Goal: Information Seeking & Learning: Learn about a topic

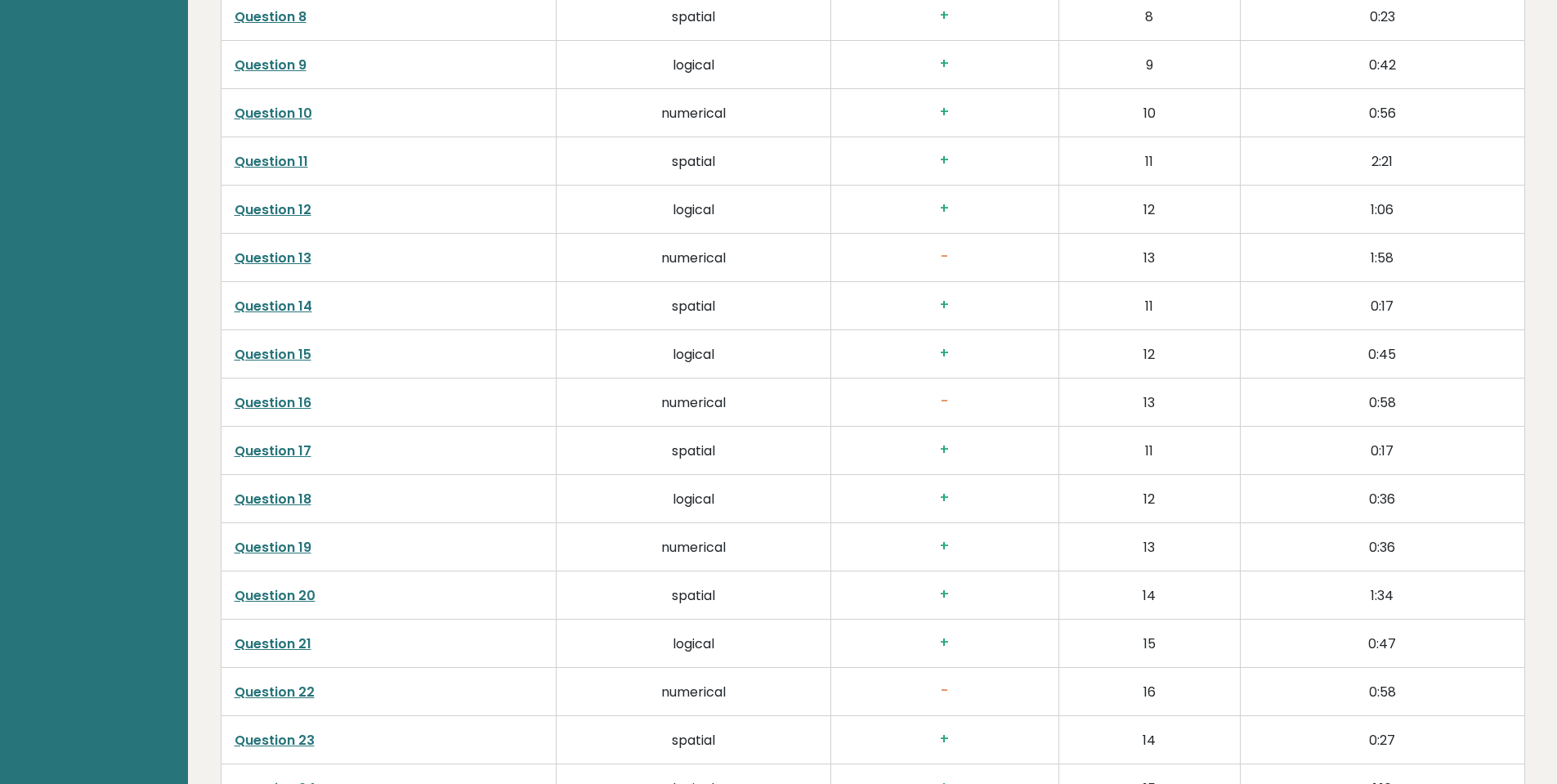
scroll to position [3024, 0]
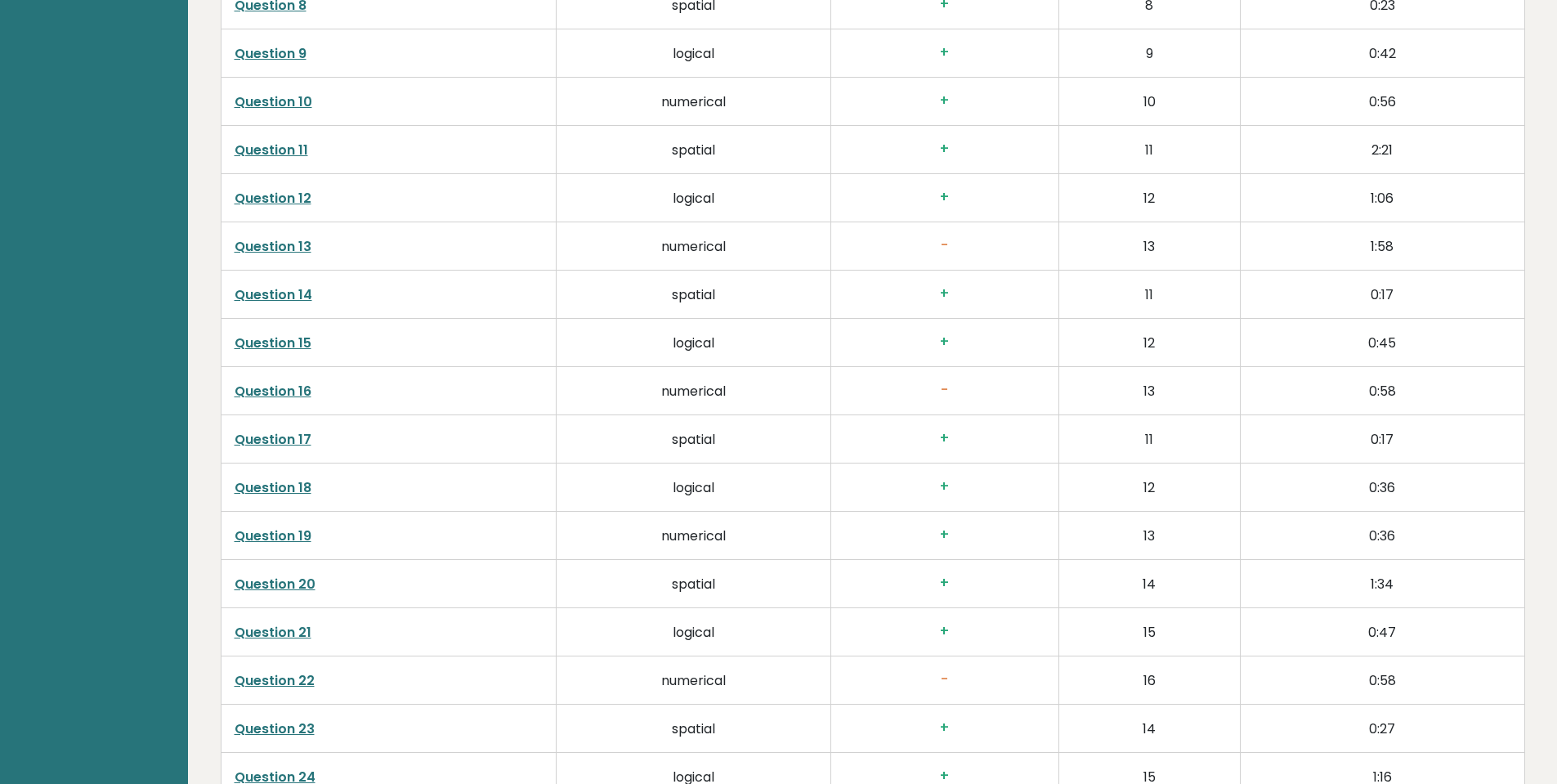
click at [264, 495] on link "Question 18" at bounding box center [273, 487] width 77 height 19
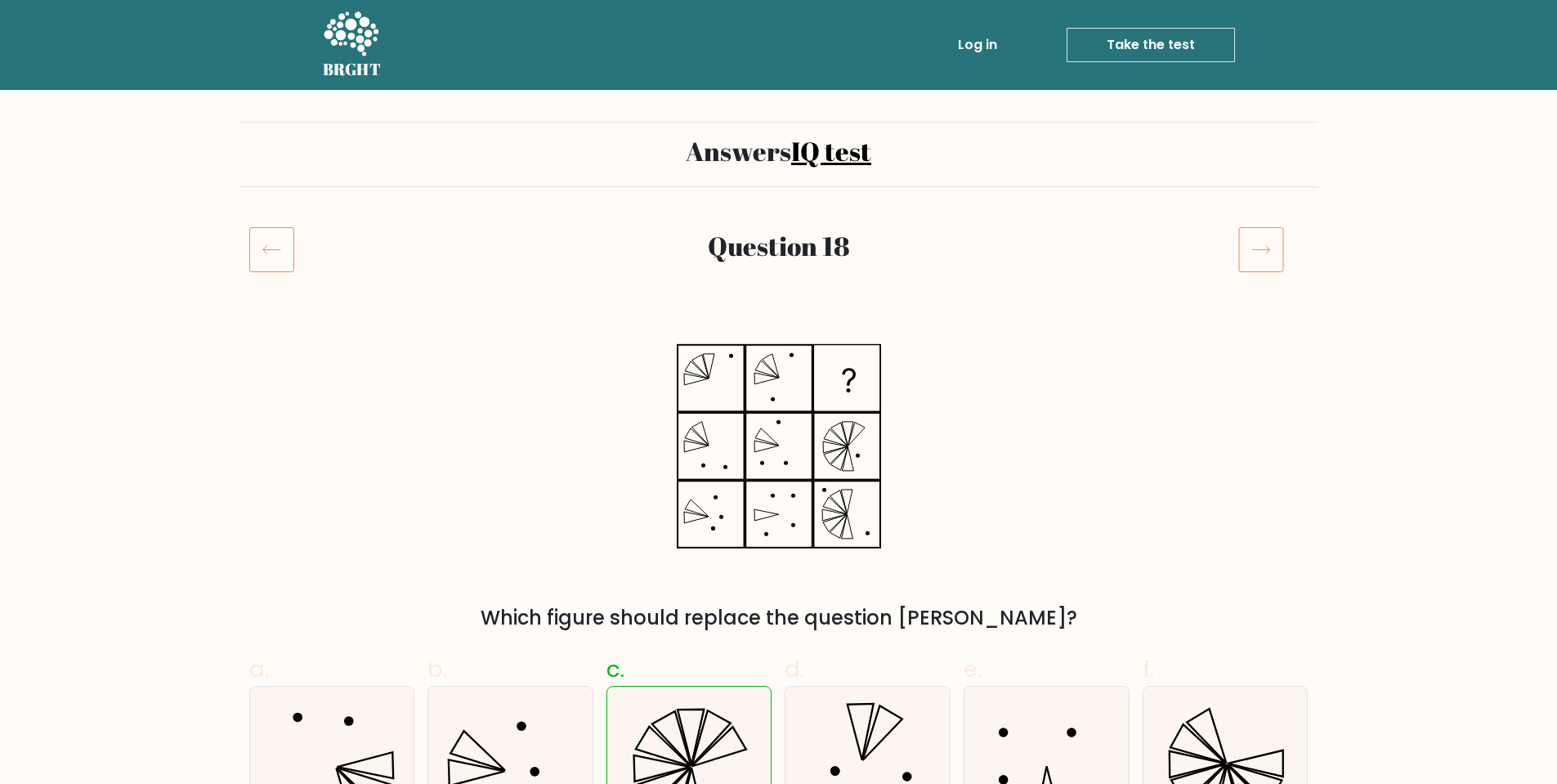
click at [271, 254] on icon at bounding box center [272, 249] width 45 height 46
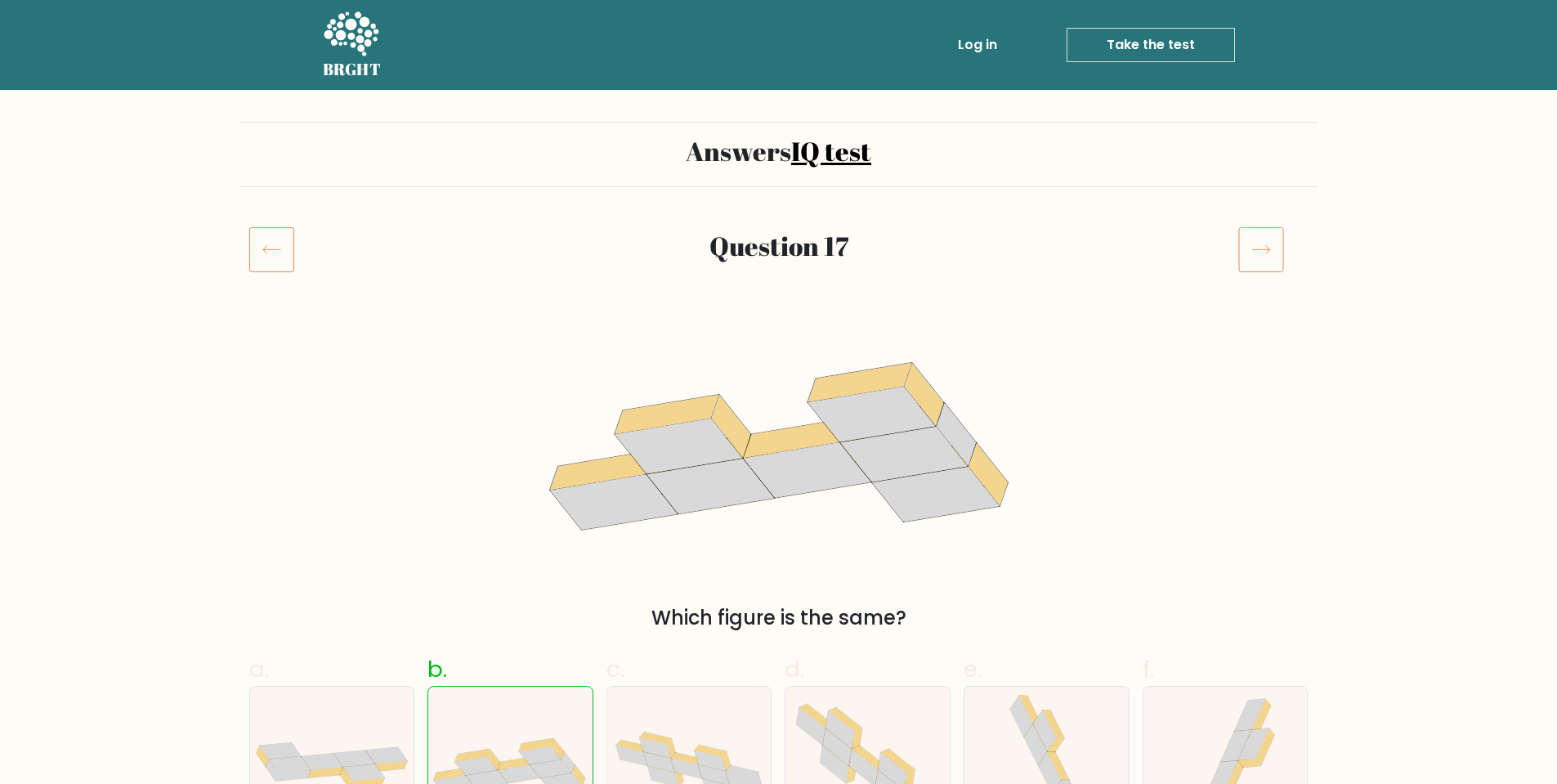
click at [246, 245] on div at bounding box center [284, 249] width 90 height 46
click at [274, 259] on icon at bounding box center [272, 249] width 45 height 46
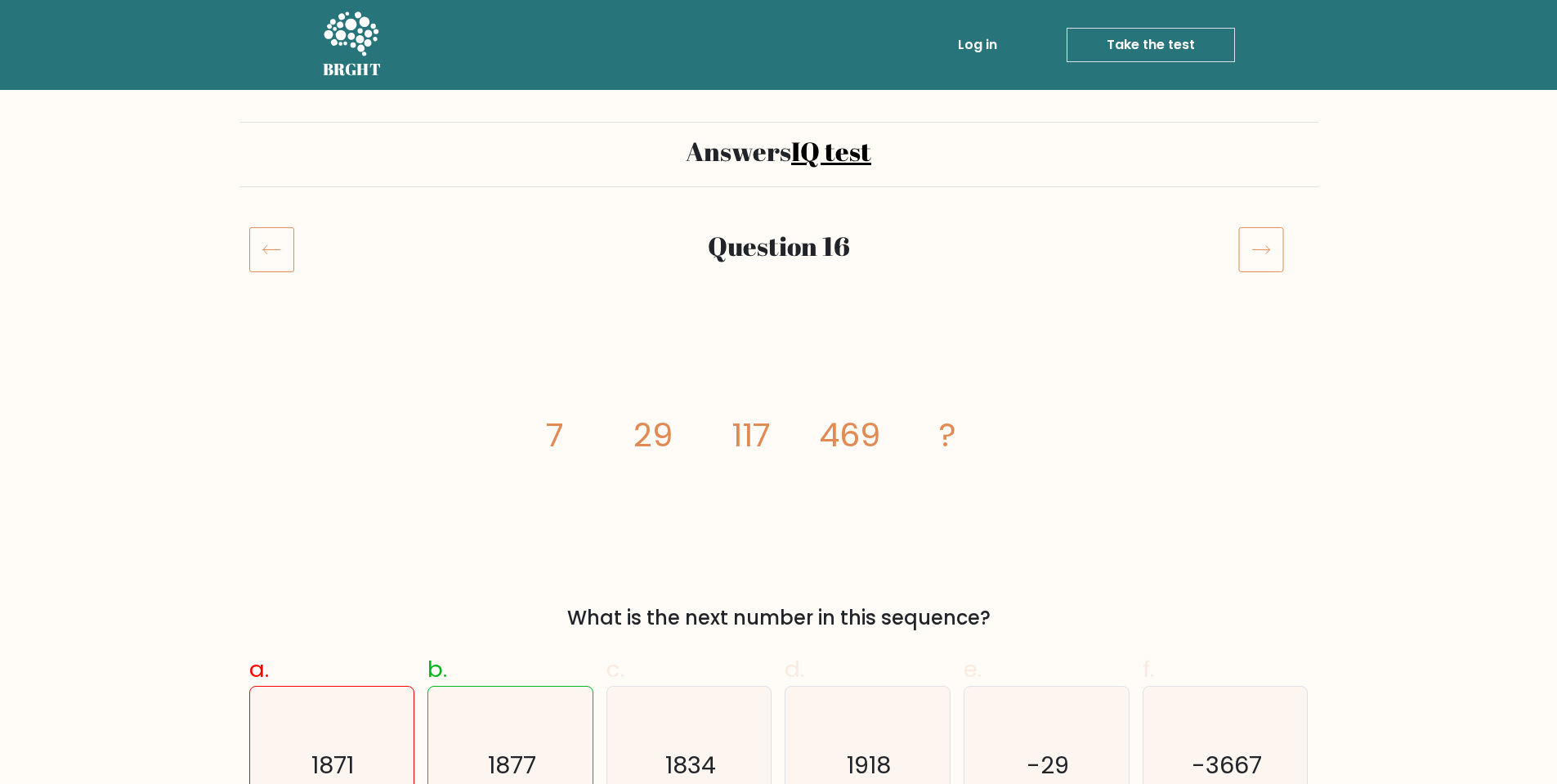
click at [282, 251] on icon at bounding box center [272, 249] width 45 height 46
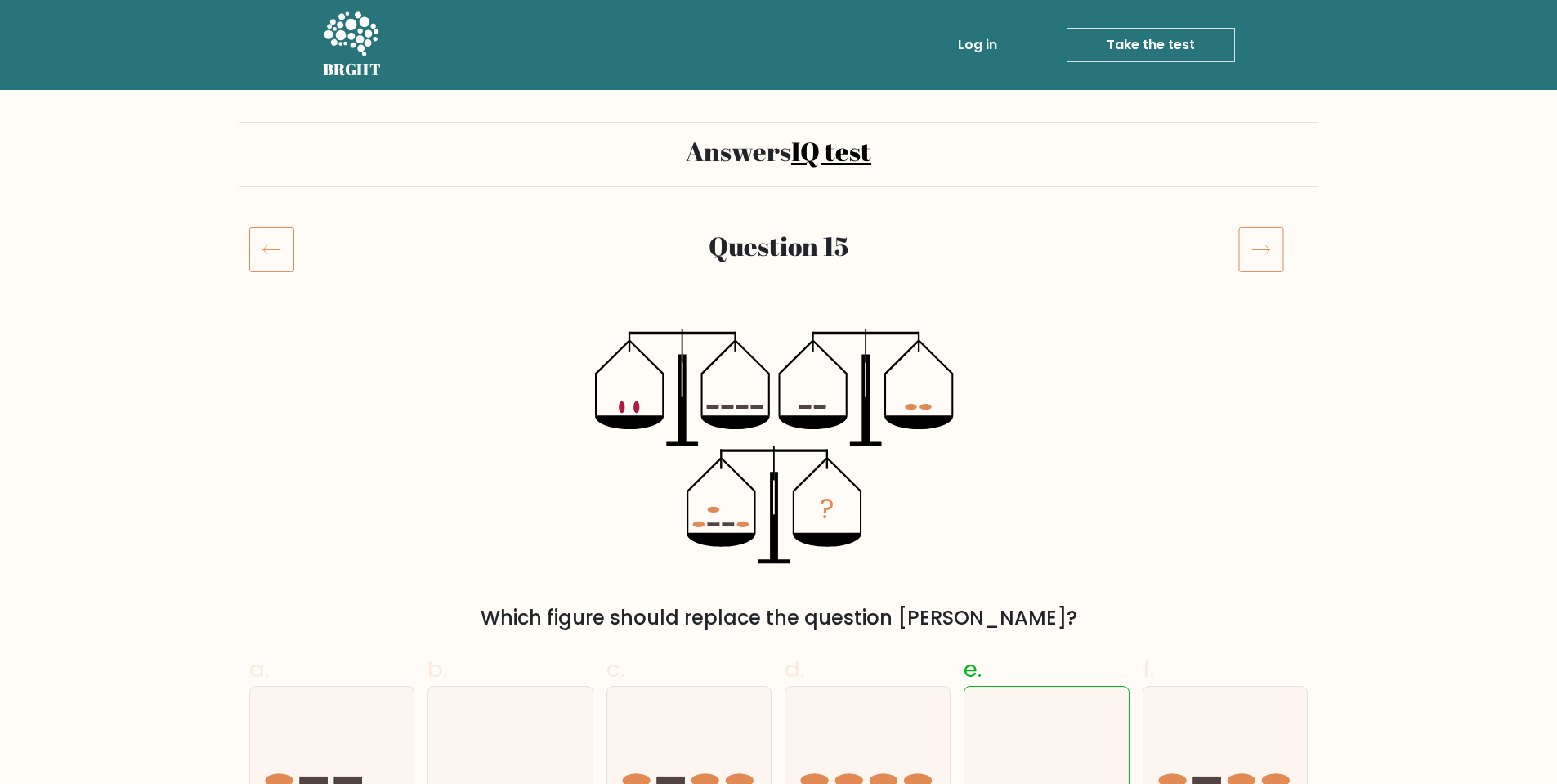
click at [277, 255] on icon at bounding box center [272, 249] width 45 height 46
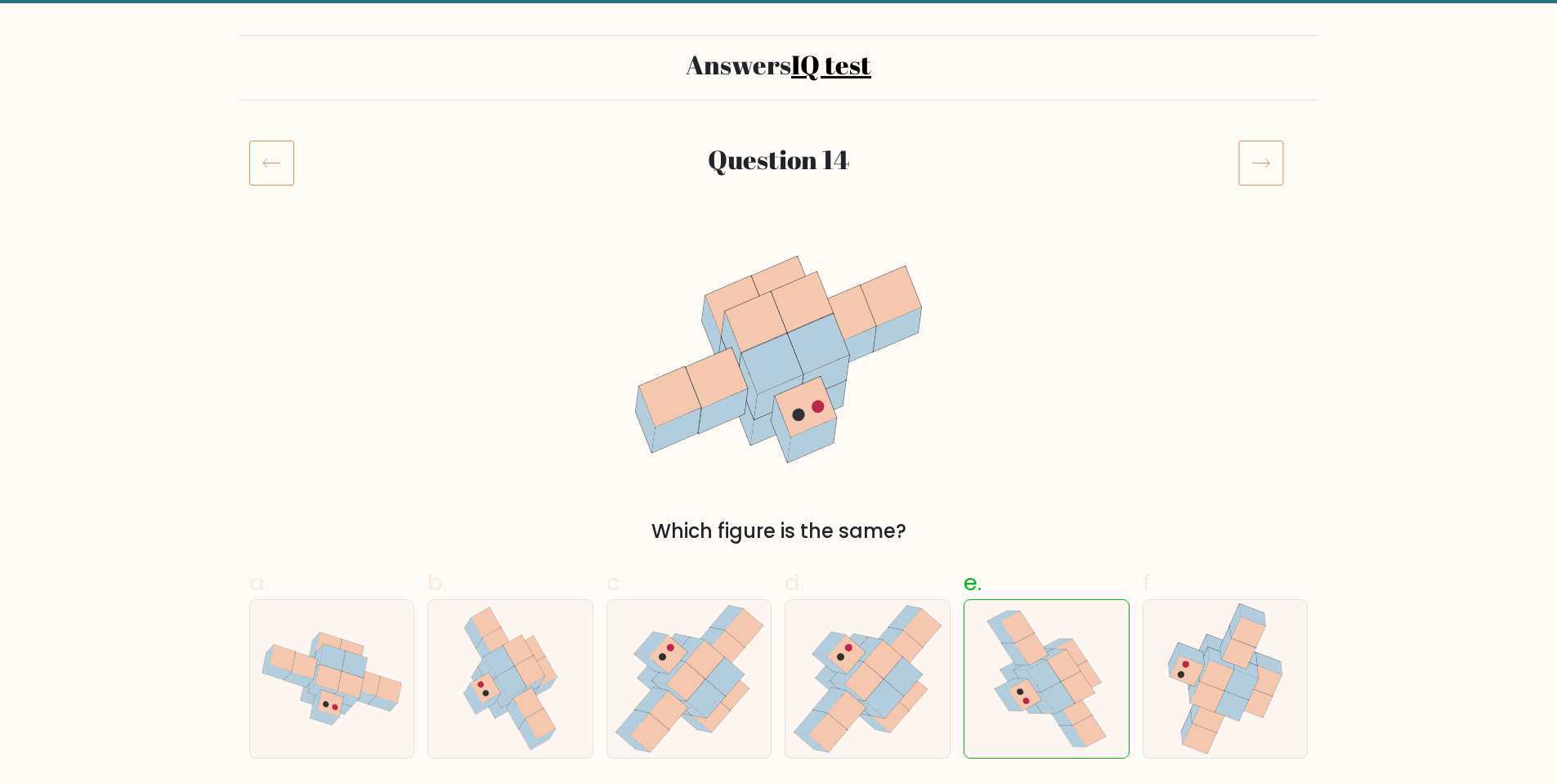
scroll to position [81, 0]
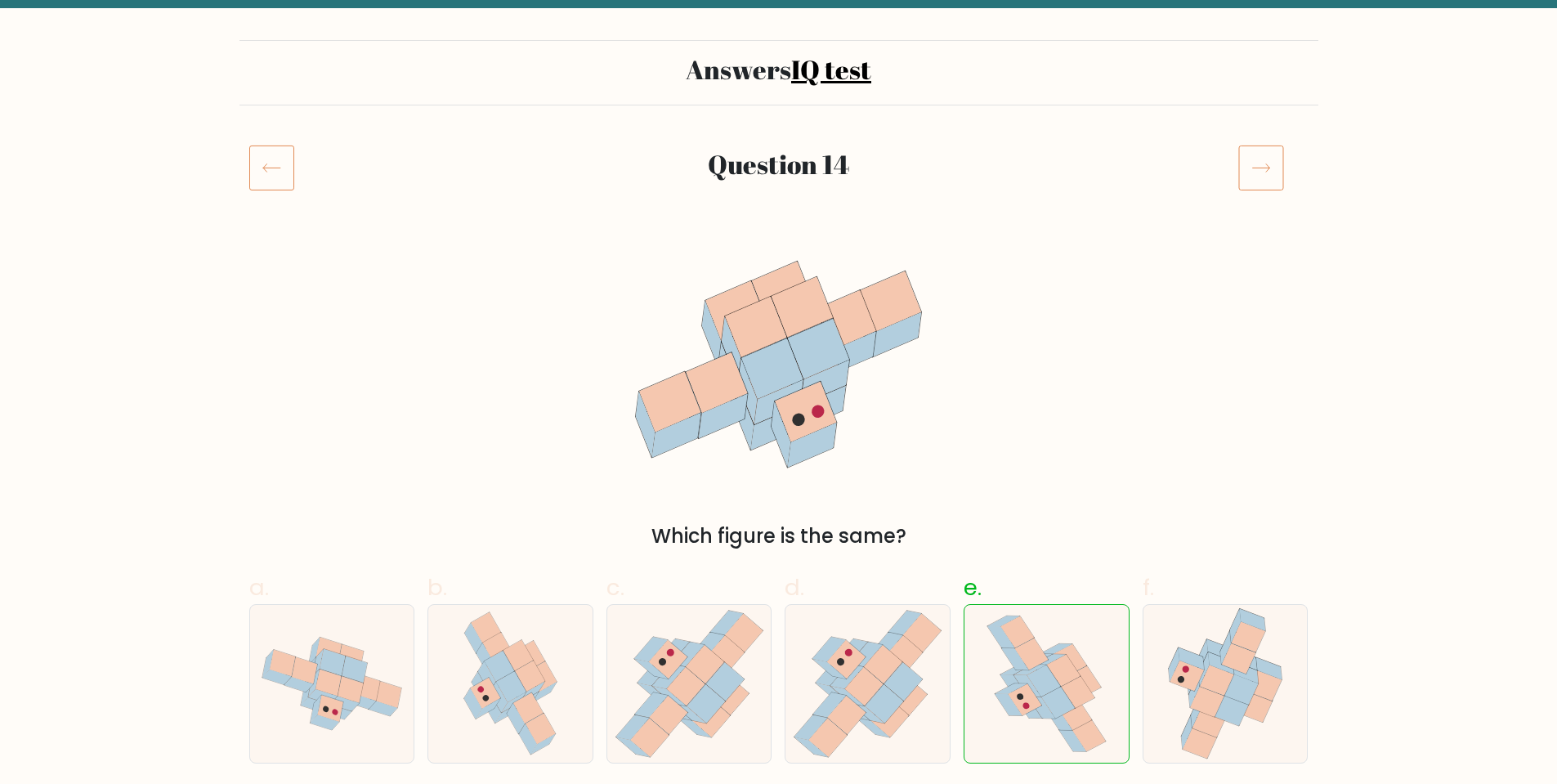
click at [258, 179] on icon at bounding box center [272, 167] width 45 height 46
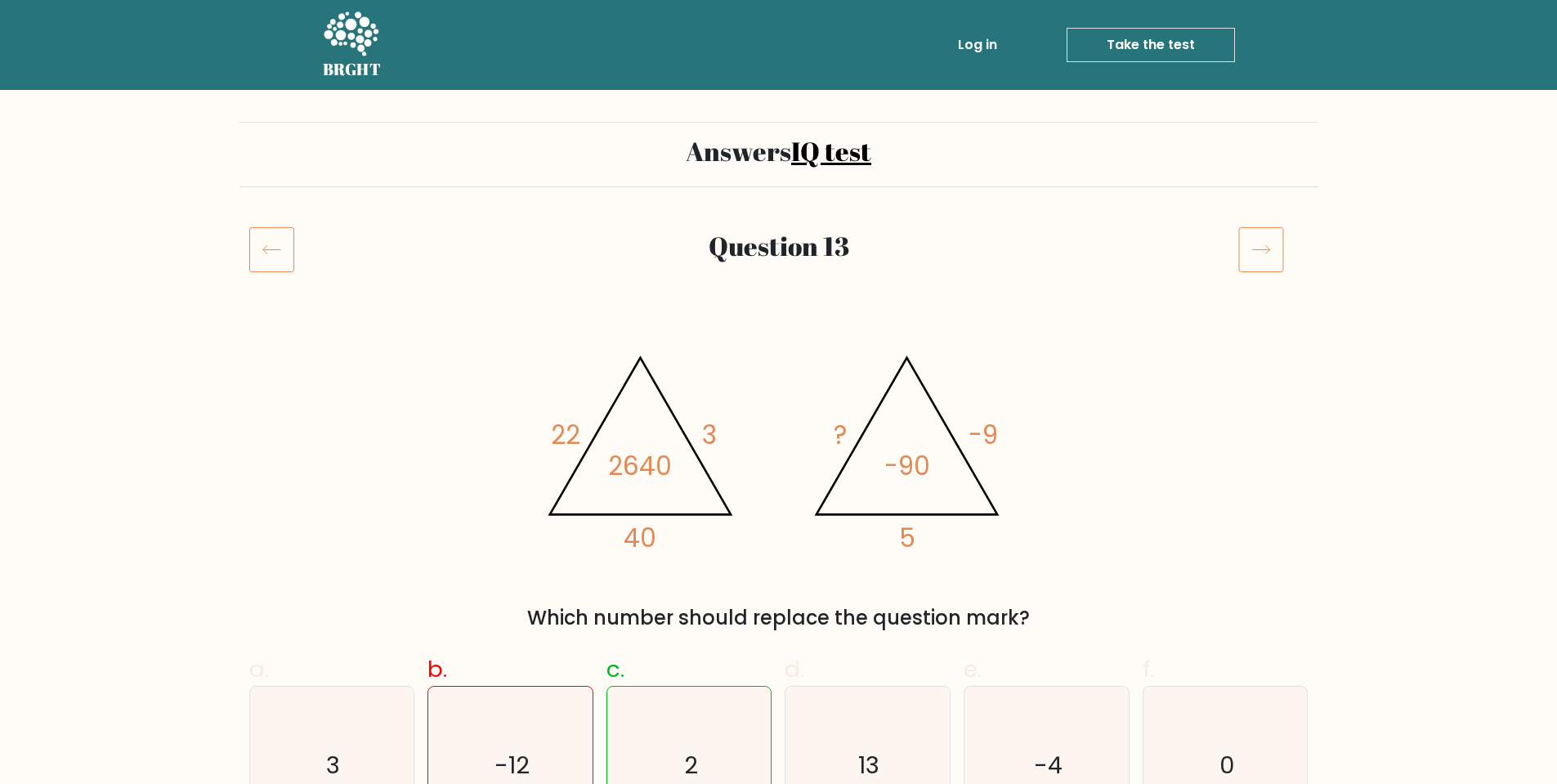
click at [273, 255] on icon at bounding box center [272, 249] width 45 height 46
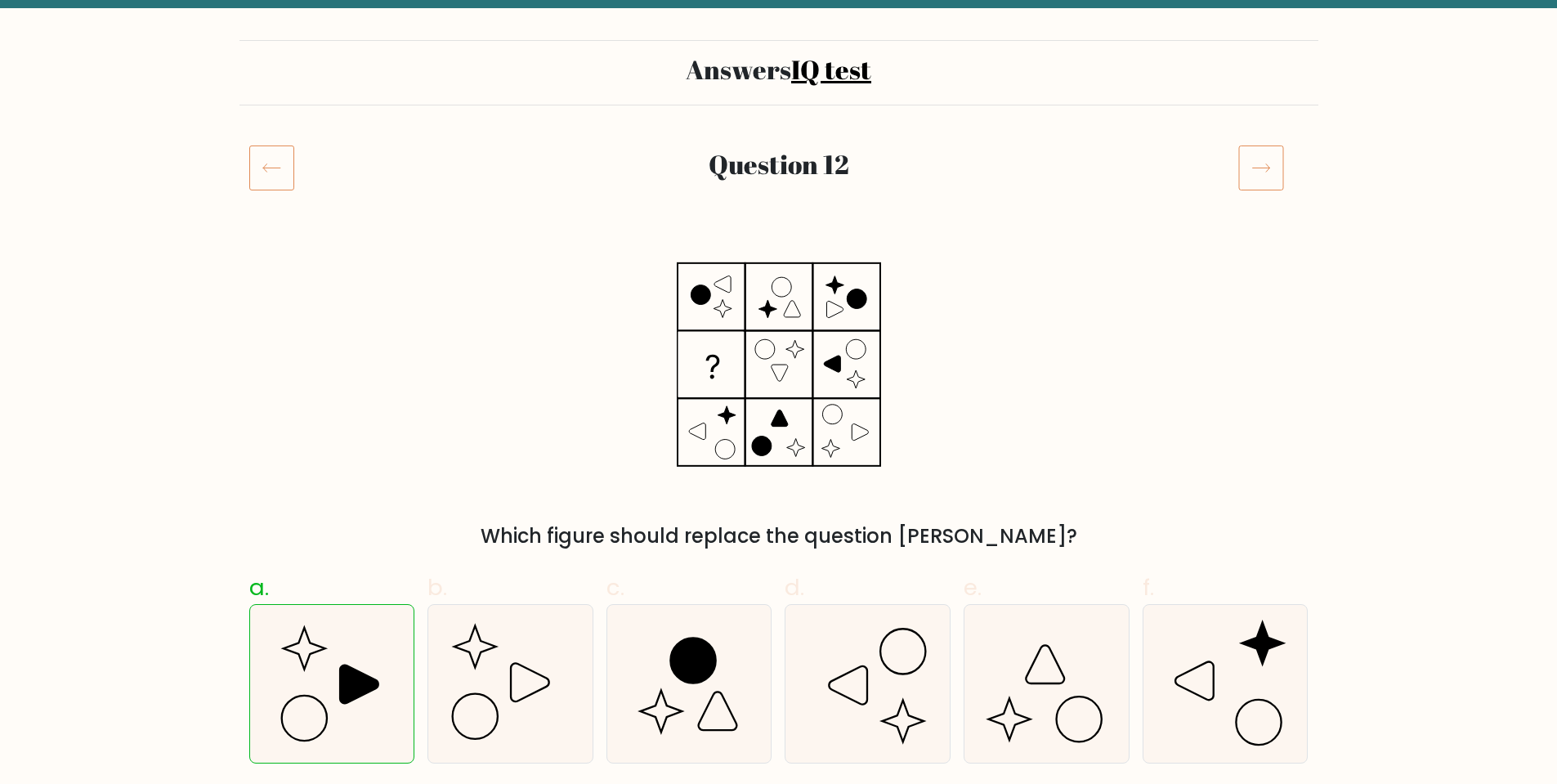
scroll to position [245, 0]
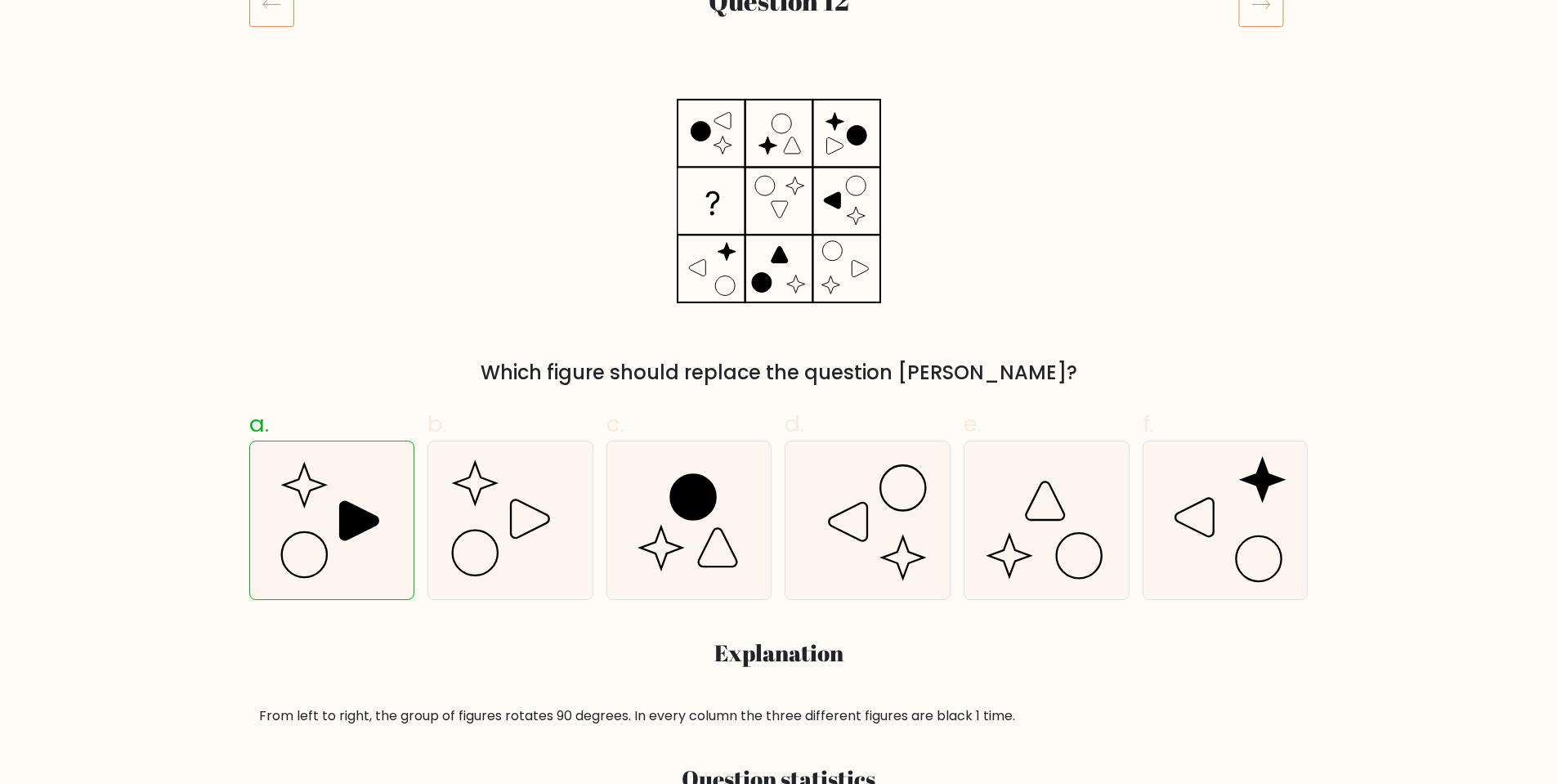
click at [284, 17] on icon at bounding box center [272, 3] width 45 height 46
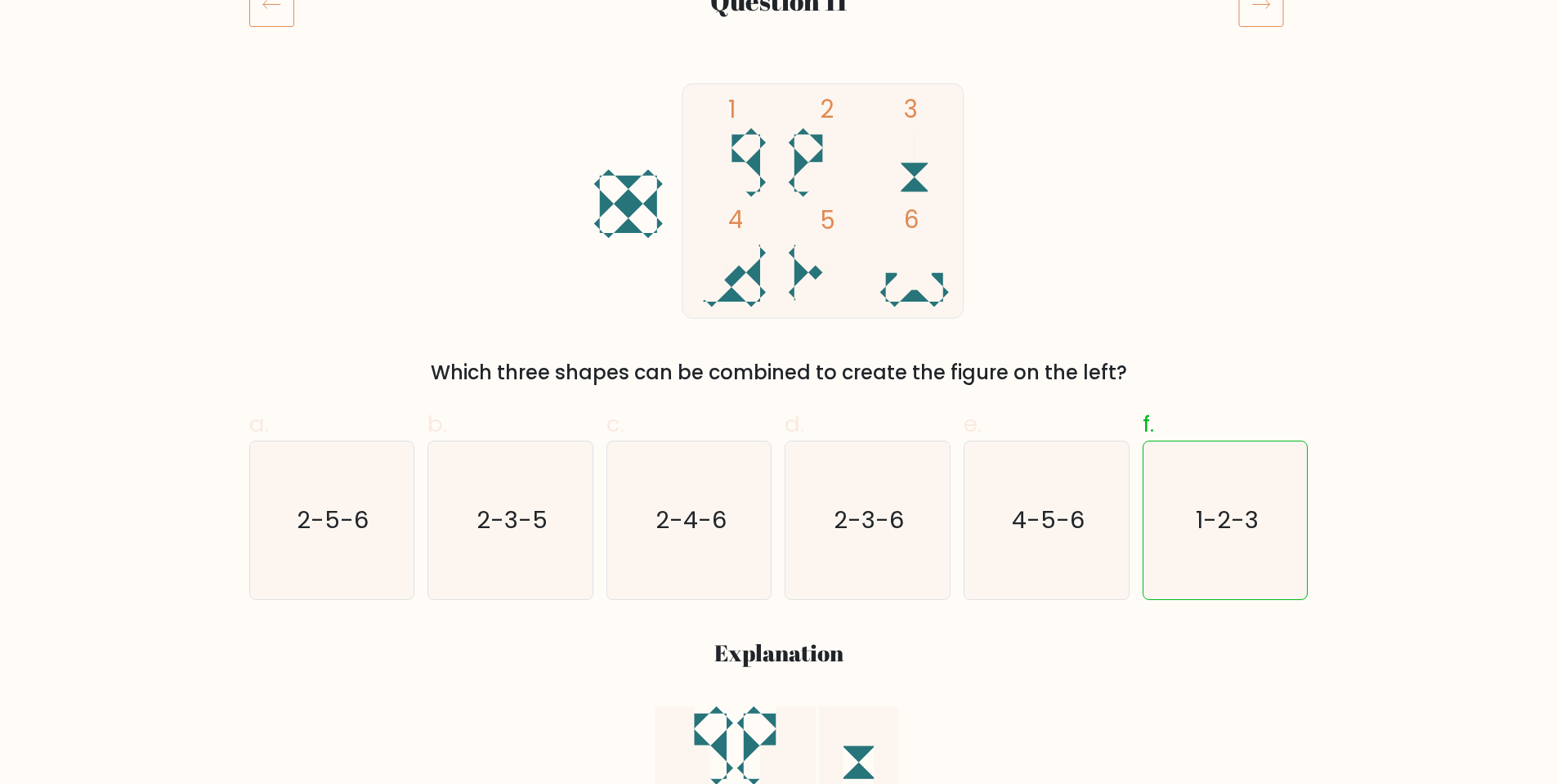
scroll to position [81, 0]
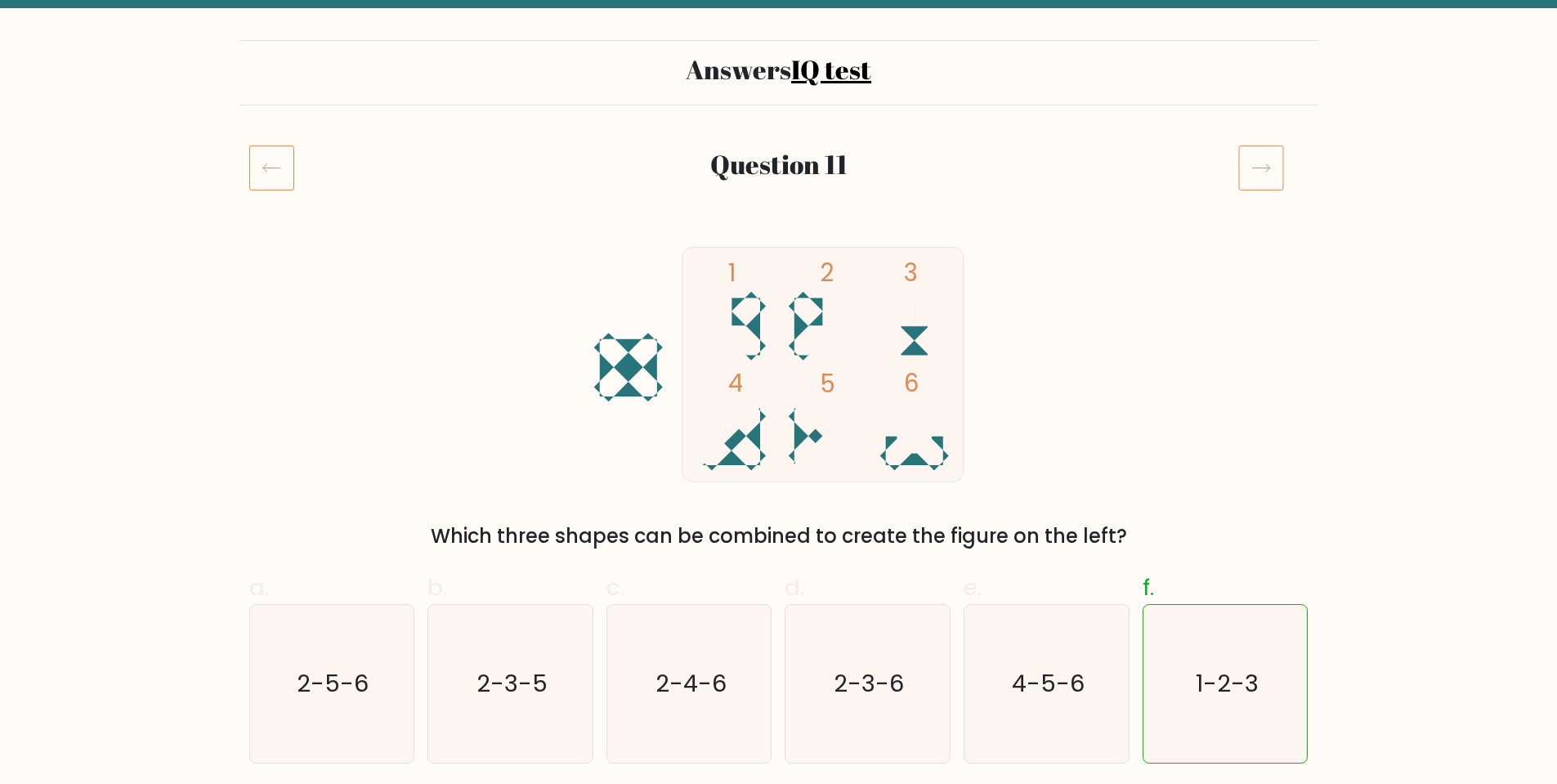
click at [264, 177] on icon at bounding box center [272, 167] width 45 height 46
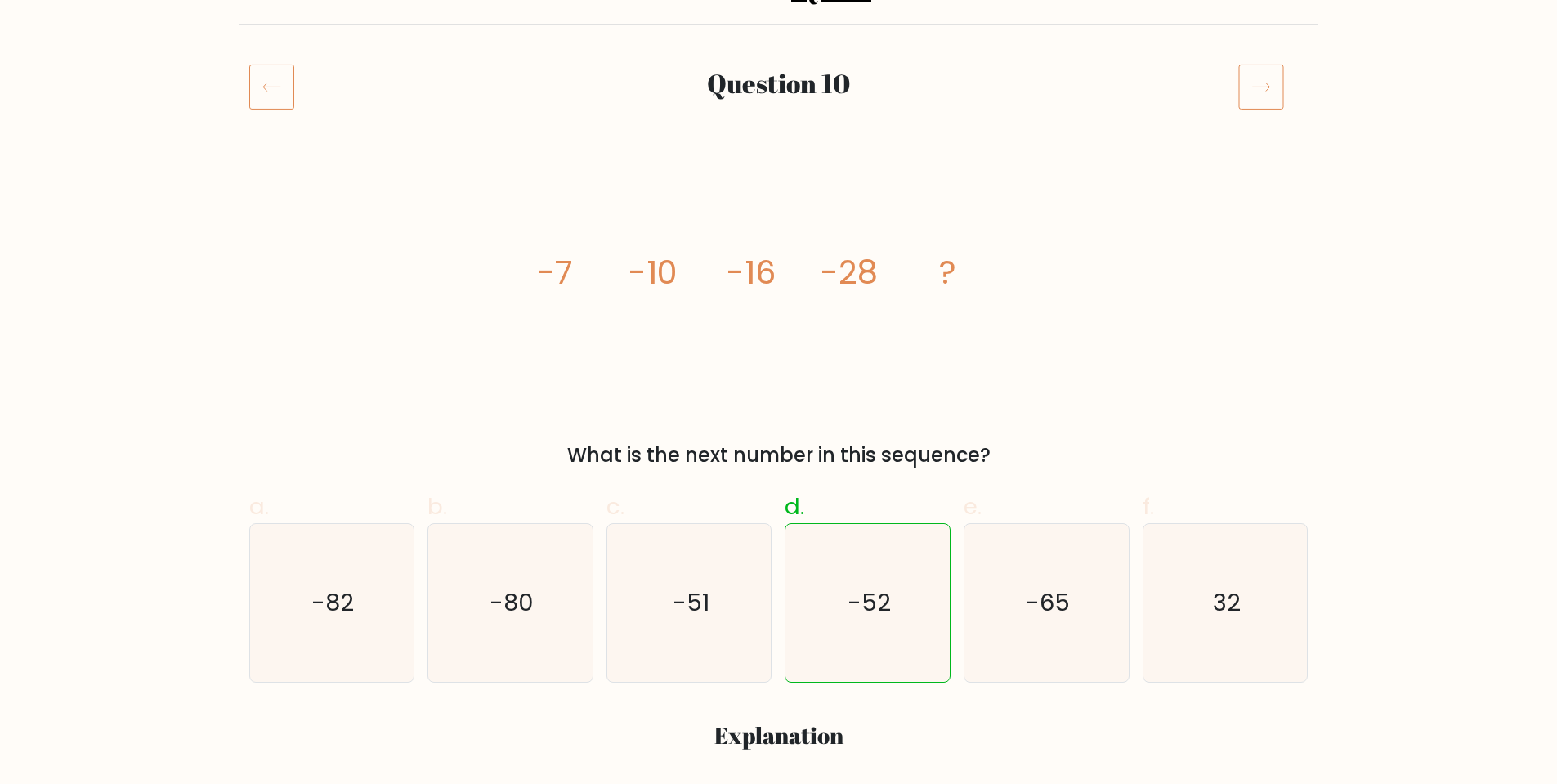
scroll to position [164, 0]
click at [270, 85] on icon at bounding box center [272, 86] width 45 height 46
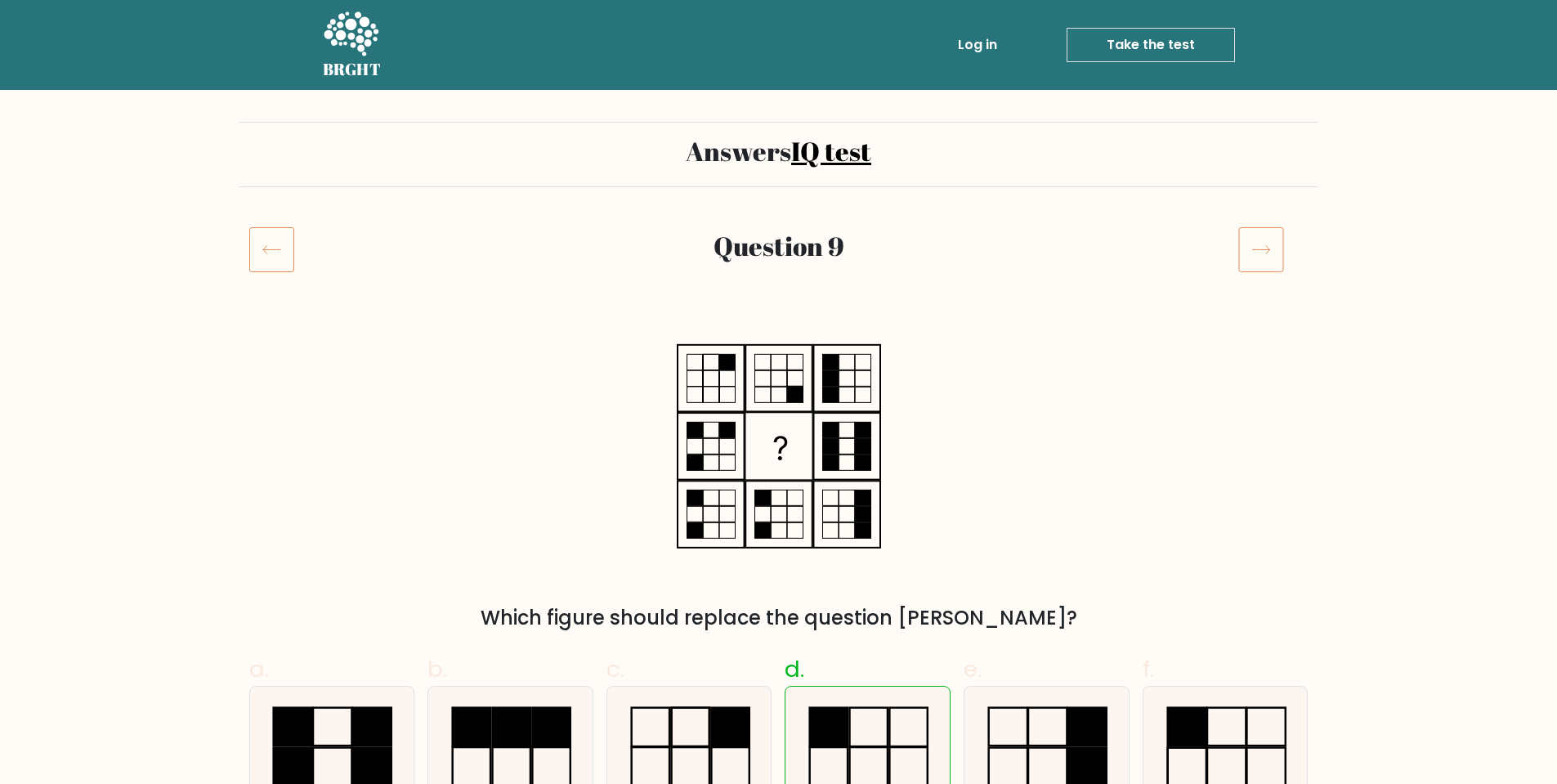
click at [255, 245] on icon at bounding box center [272, 249] width 45 height 46
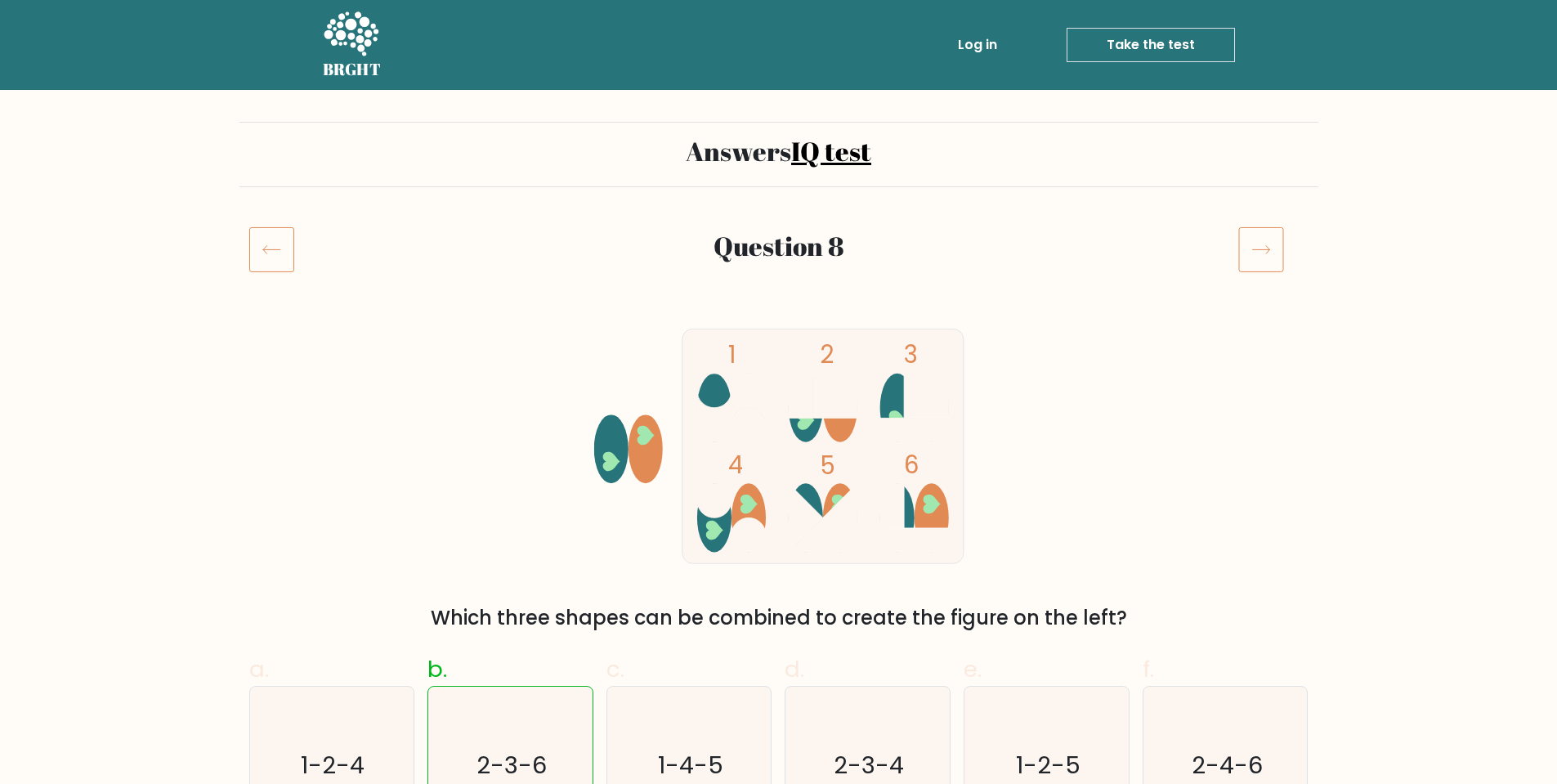
click at [266, 246] on icon at bounding box center [272, 249] width 45 height 46
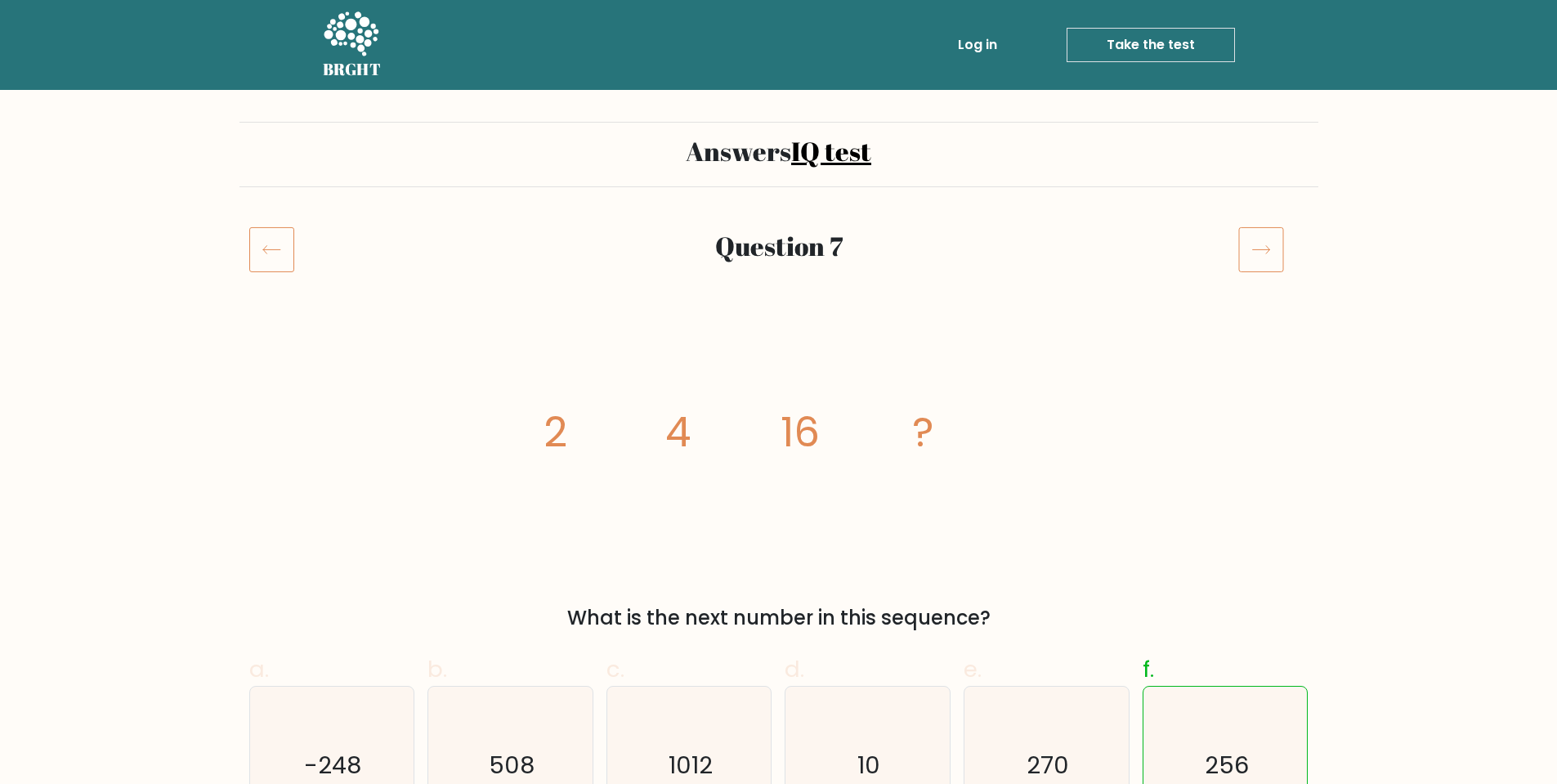
click at [266, 246] on icon at bounding box center [272, 250] width 17 height 8
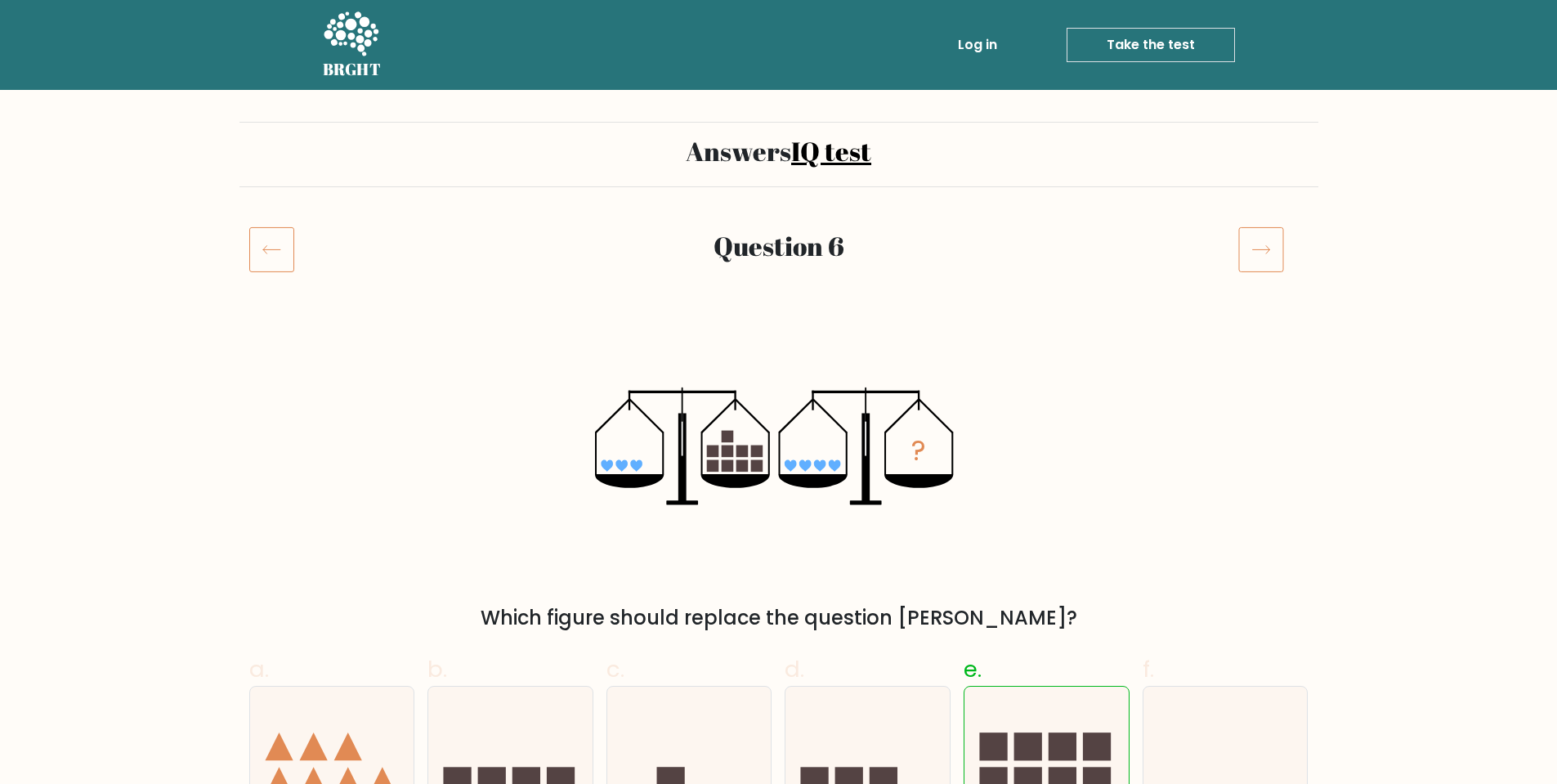
click at [274, 249] on icon at bounding box center [272, 249] width 45 height 46
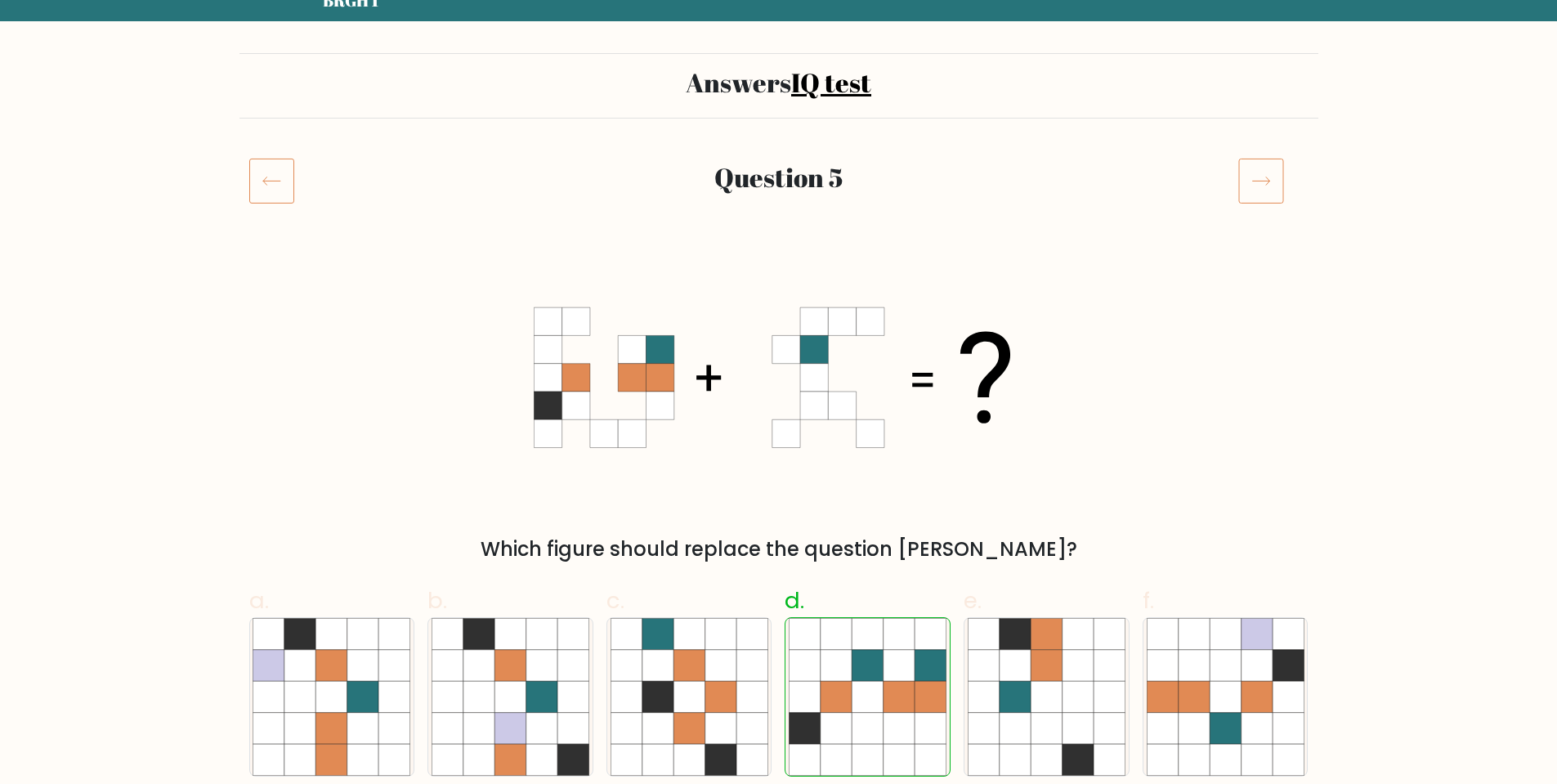
scroll to position [164, 0]
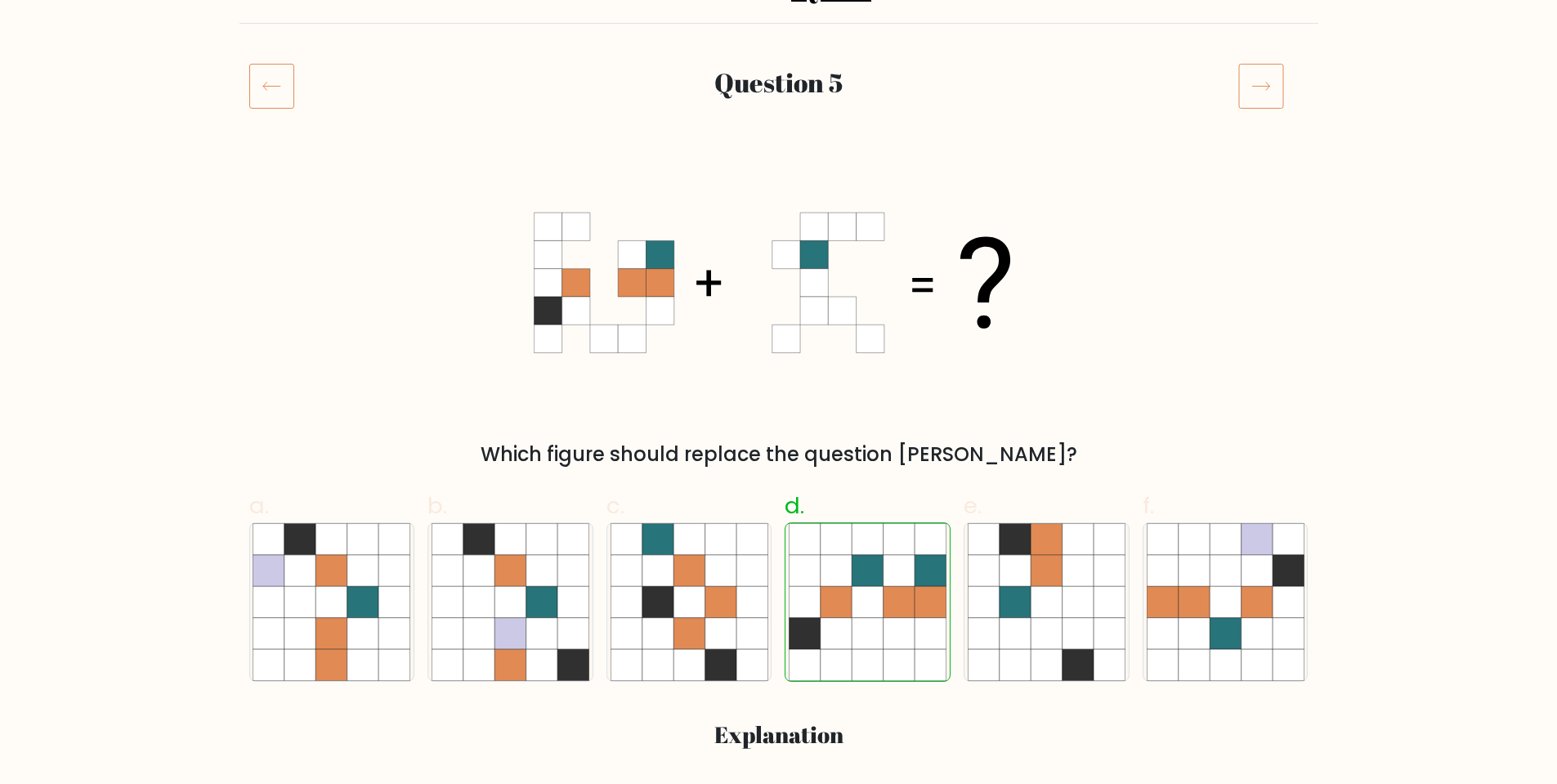
click at [287, 76] on icon at bounding box center [272, 86] width 45 height 46
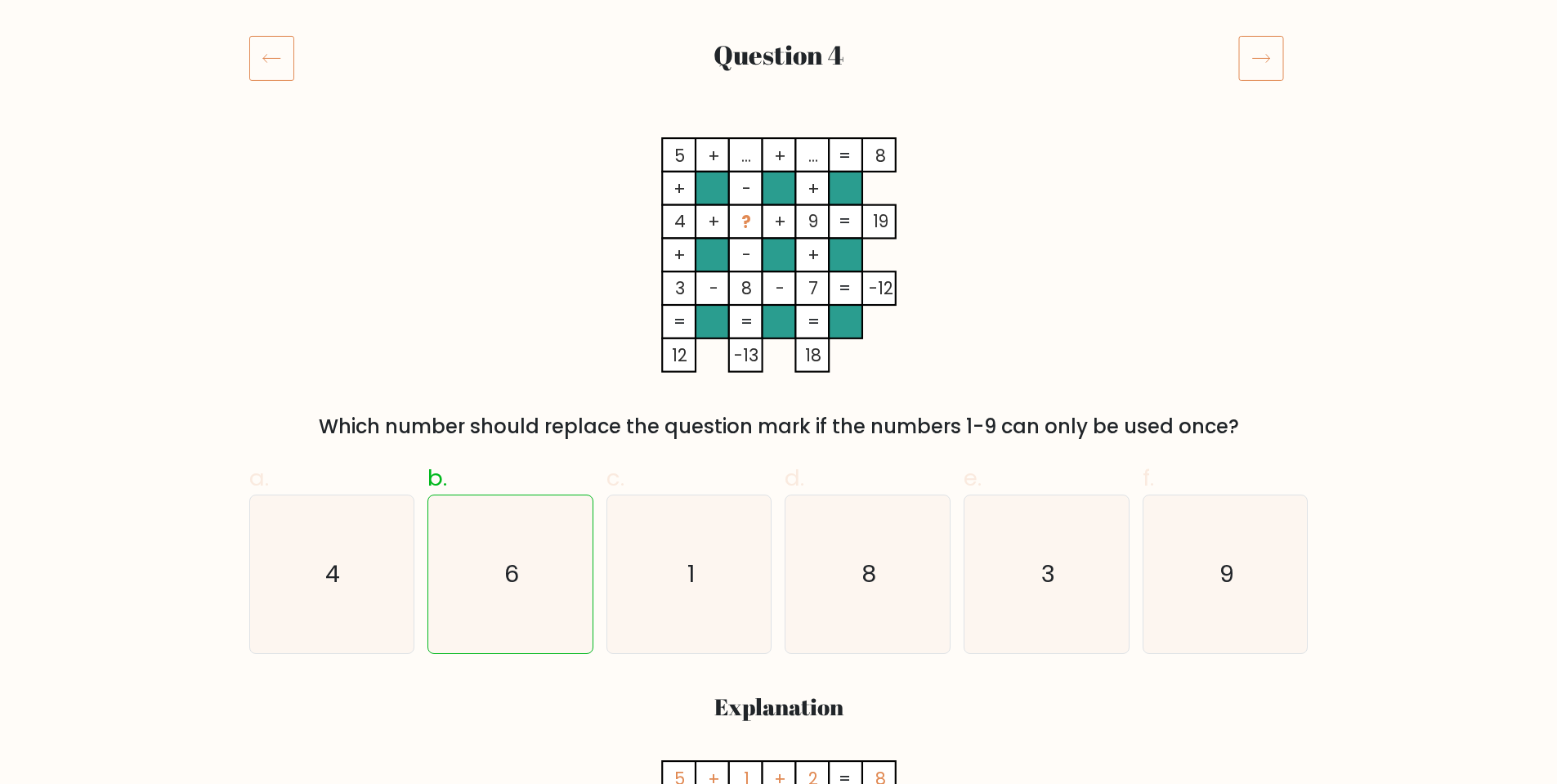
scroll to position [164, 0]
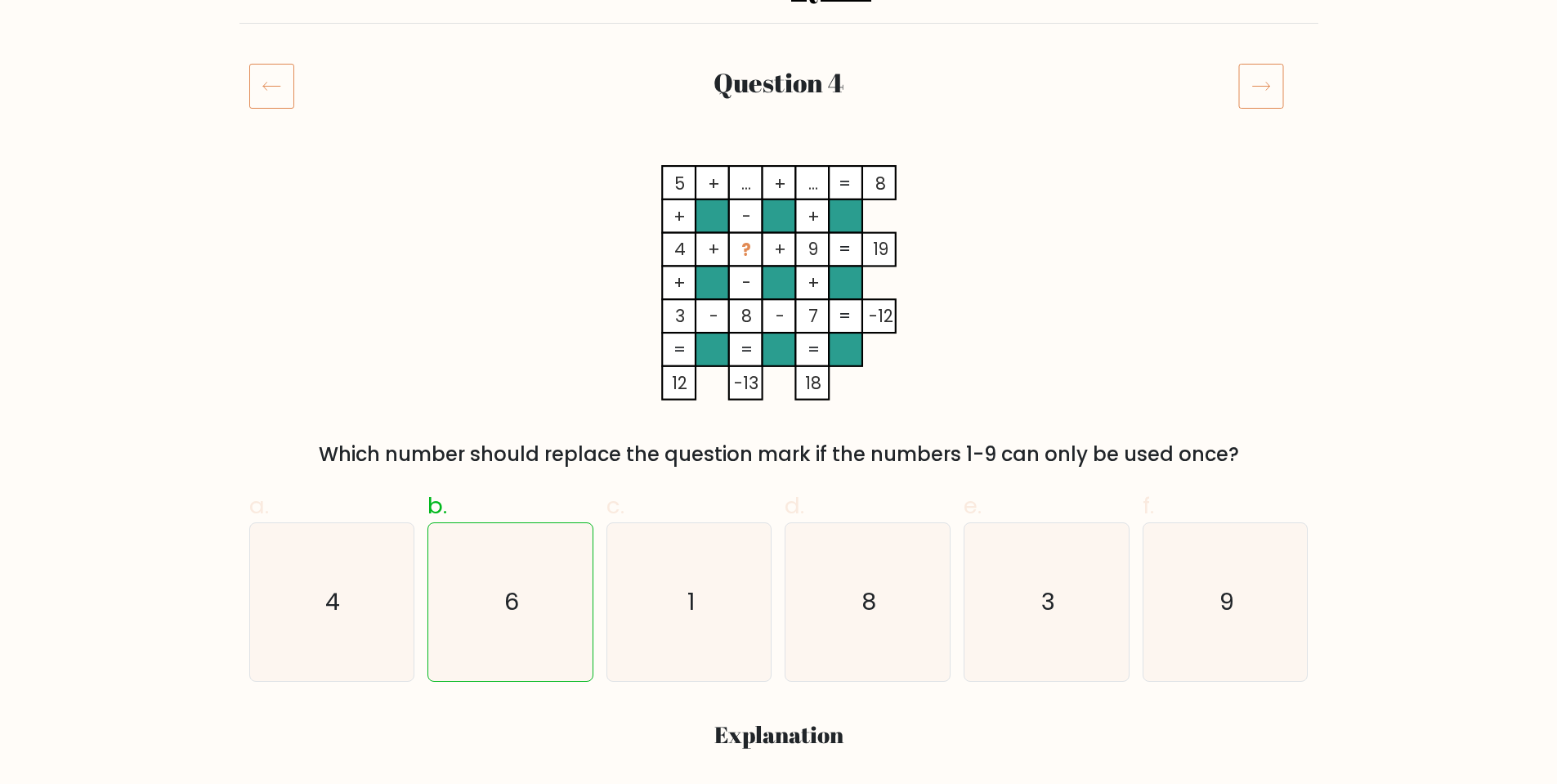
click at [265, 103] on icon at bounding box center [272, 86] width 45 height 46
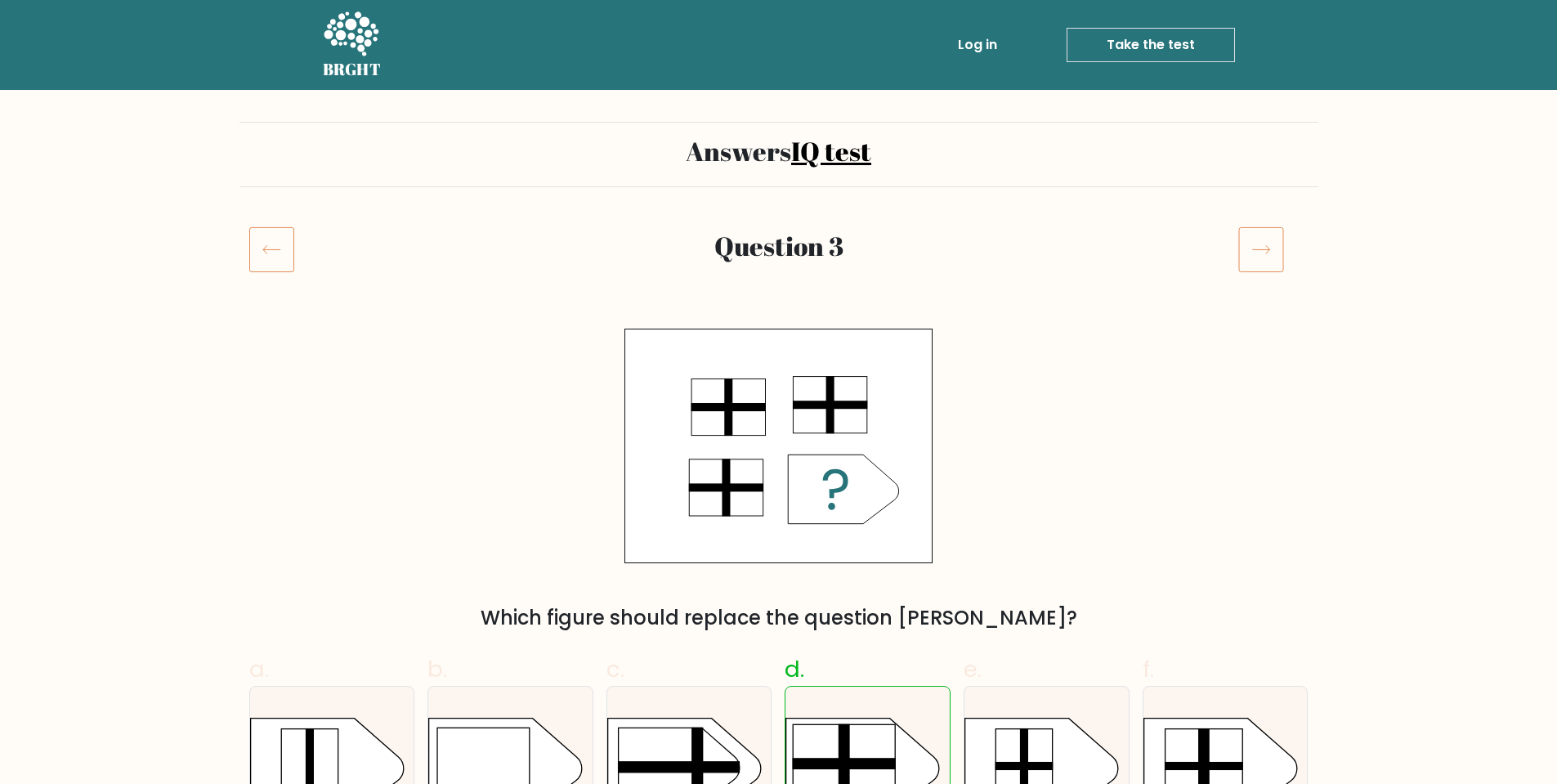
click at [275, 239] on icon at bounding box center [272, 249] width 45 height 46
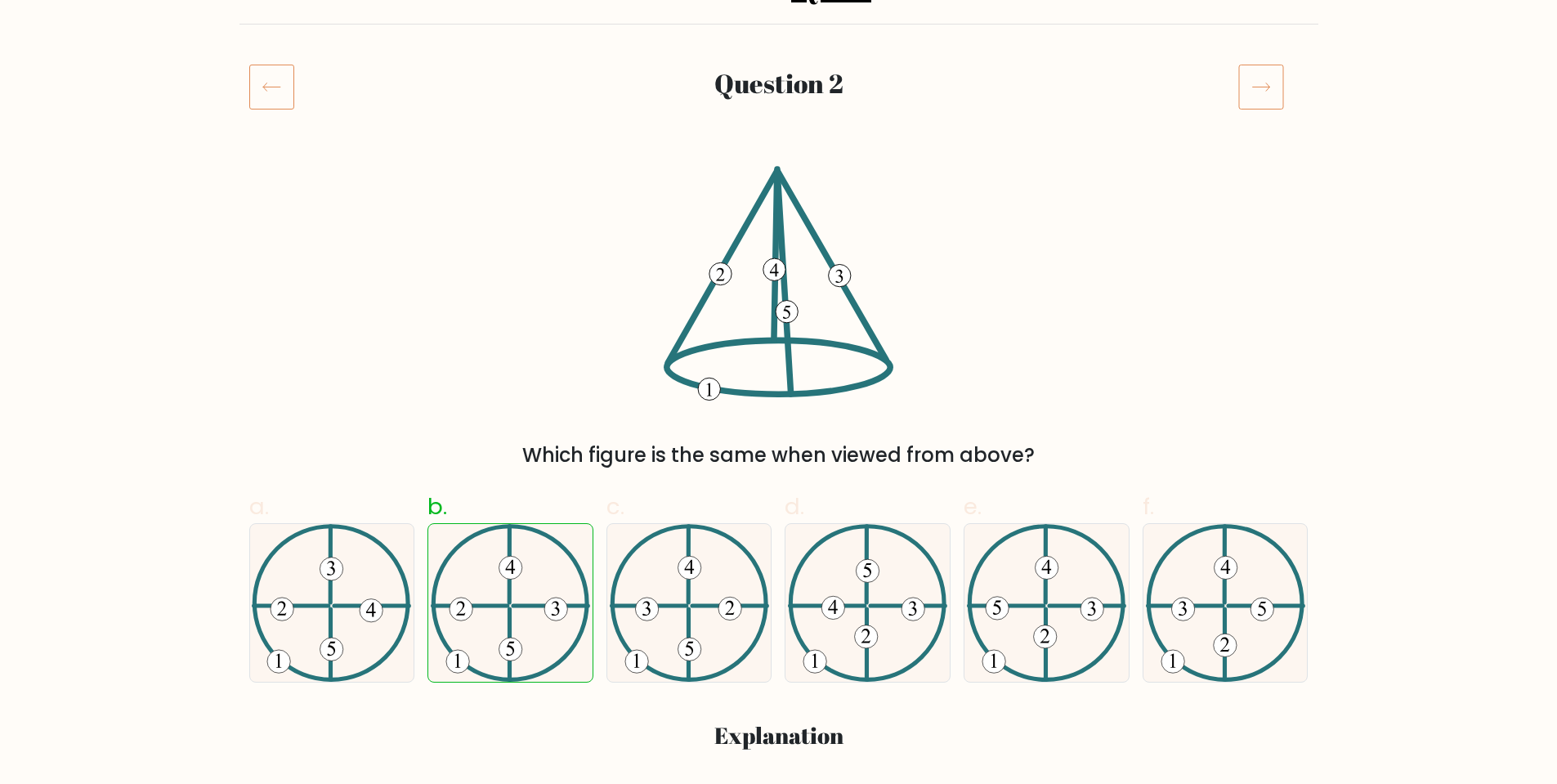
scroll to position [164, 0]
click at [250, 86] on icon at bounding box center [272, 86] width 45 height 46
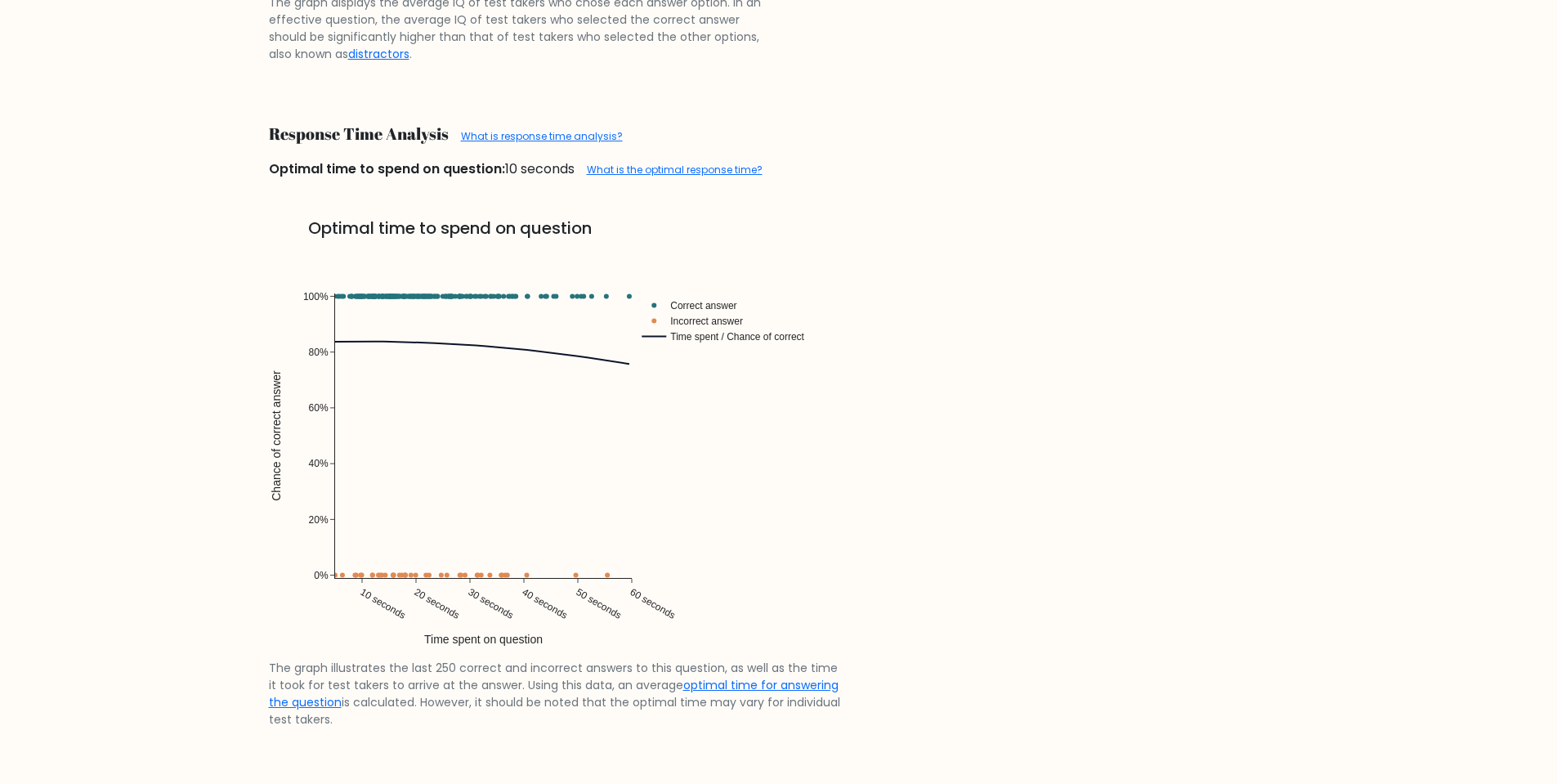
scroll to position [3223, 0]
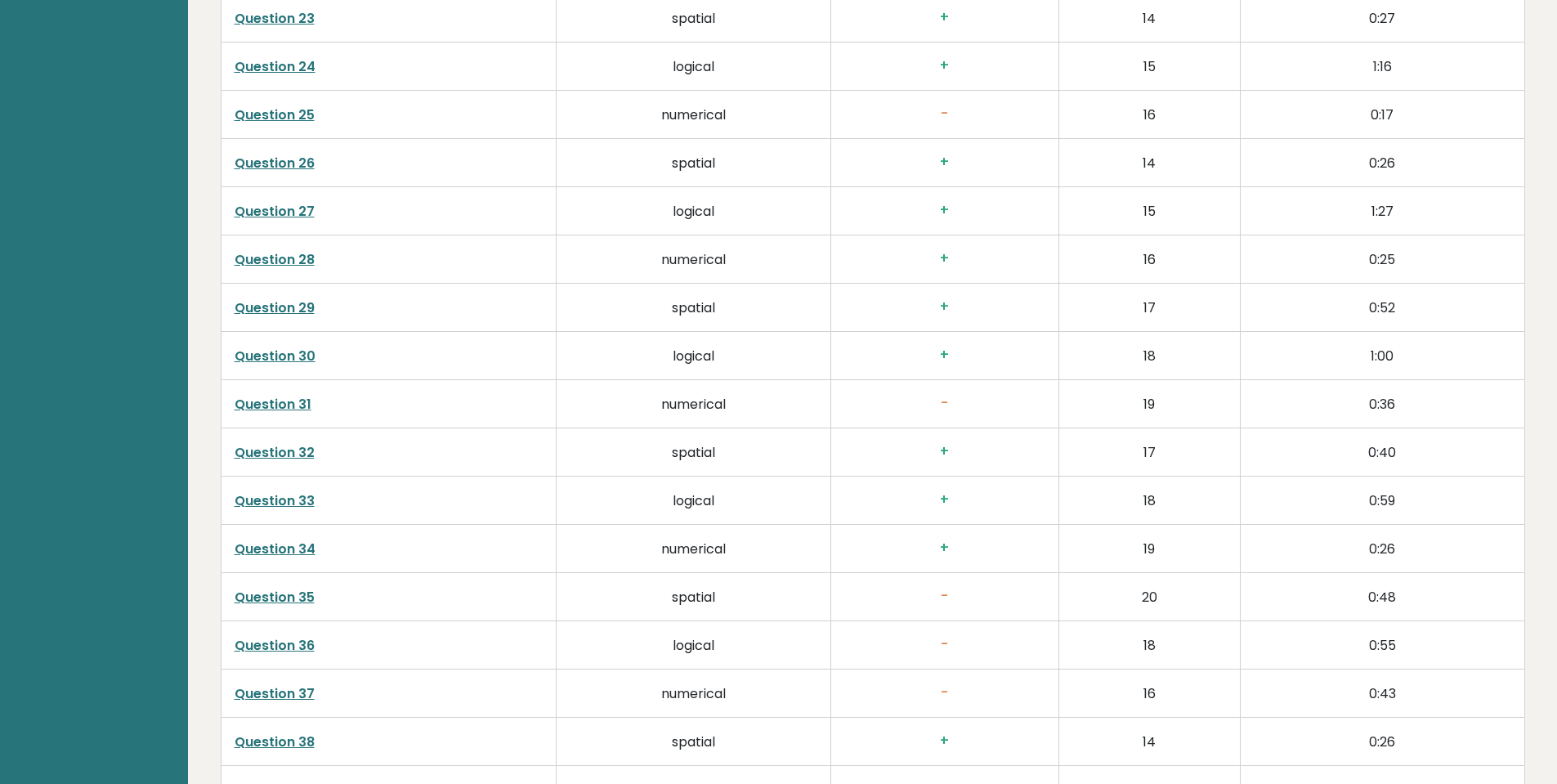
scroll to position [4042, 0]
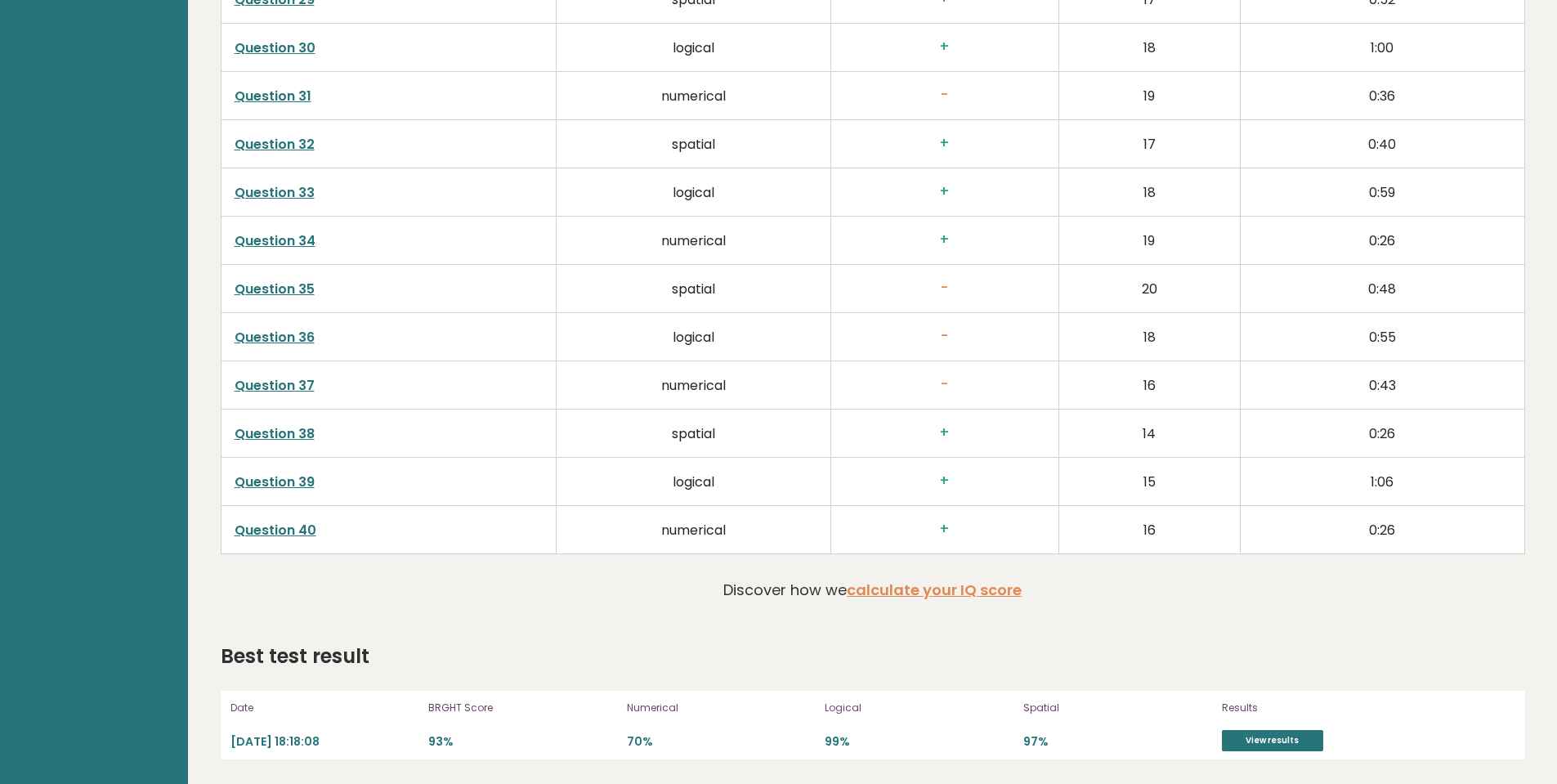
click at [252, 539] on link "Question 40" at bounding box center [275, 530] width 82 height 19
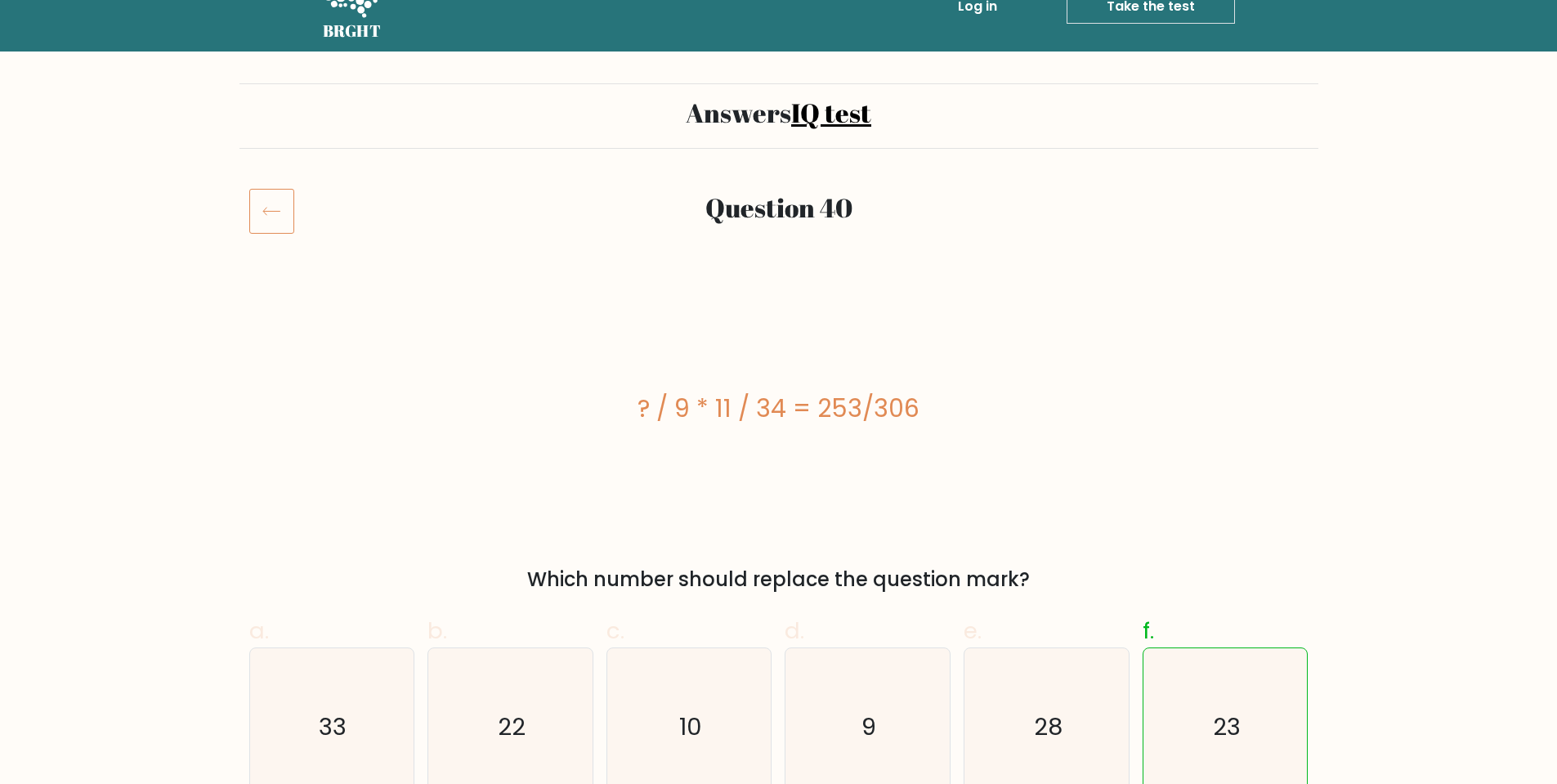
scroll to position [81, 0]
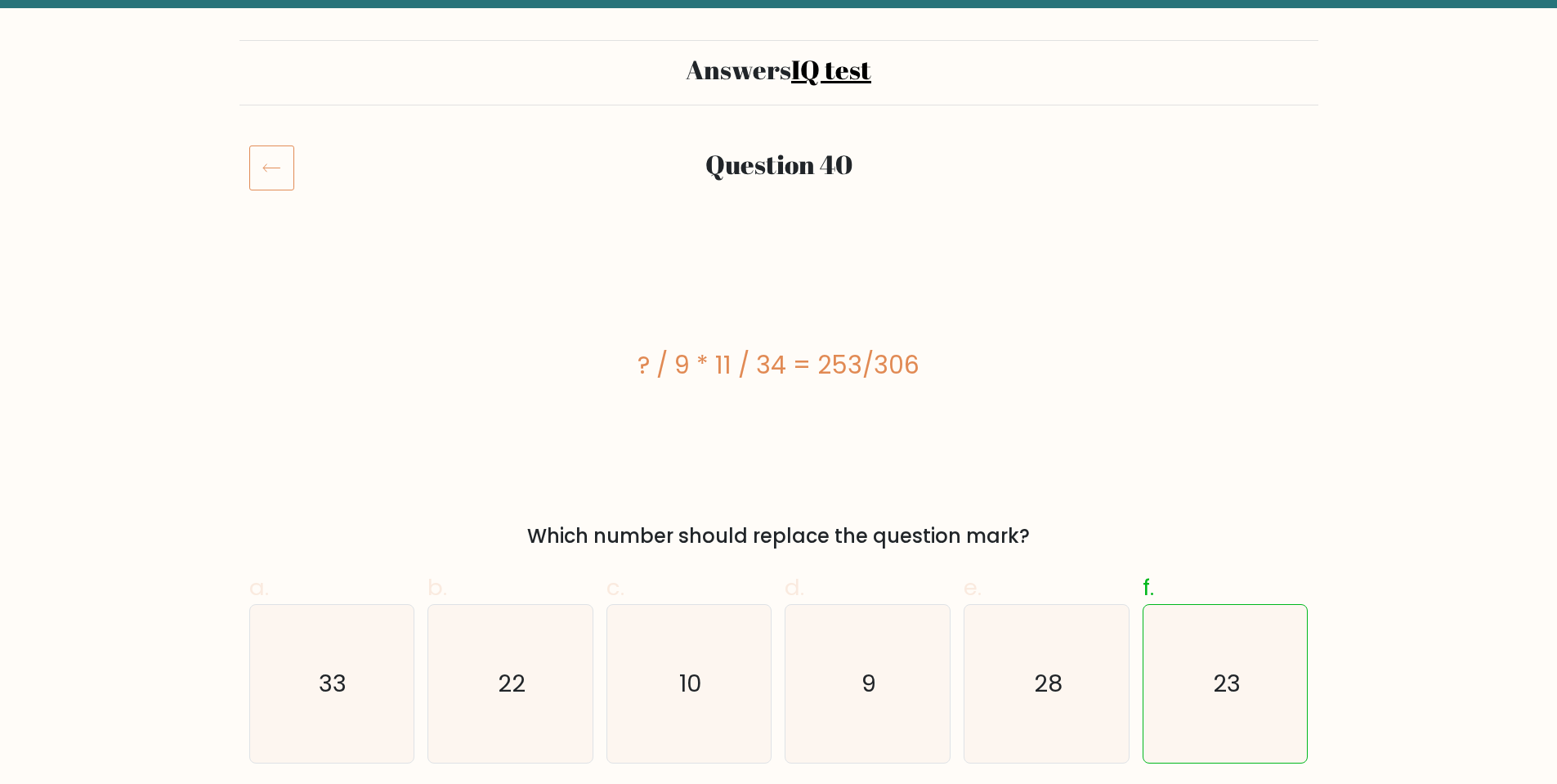
click at [283, 177] on icon at bounding box center [272, 167] width 45 height 46
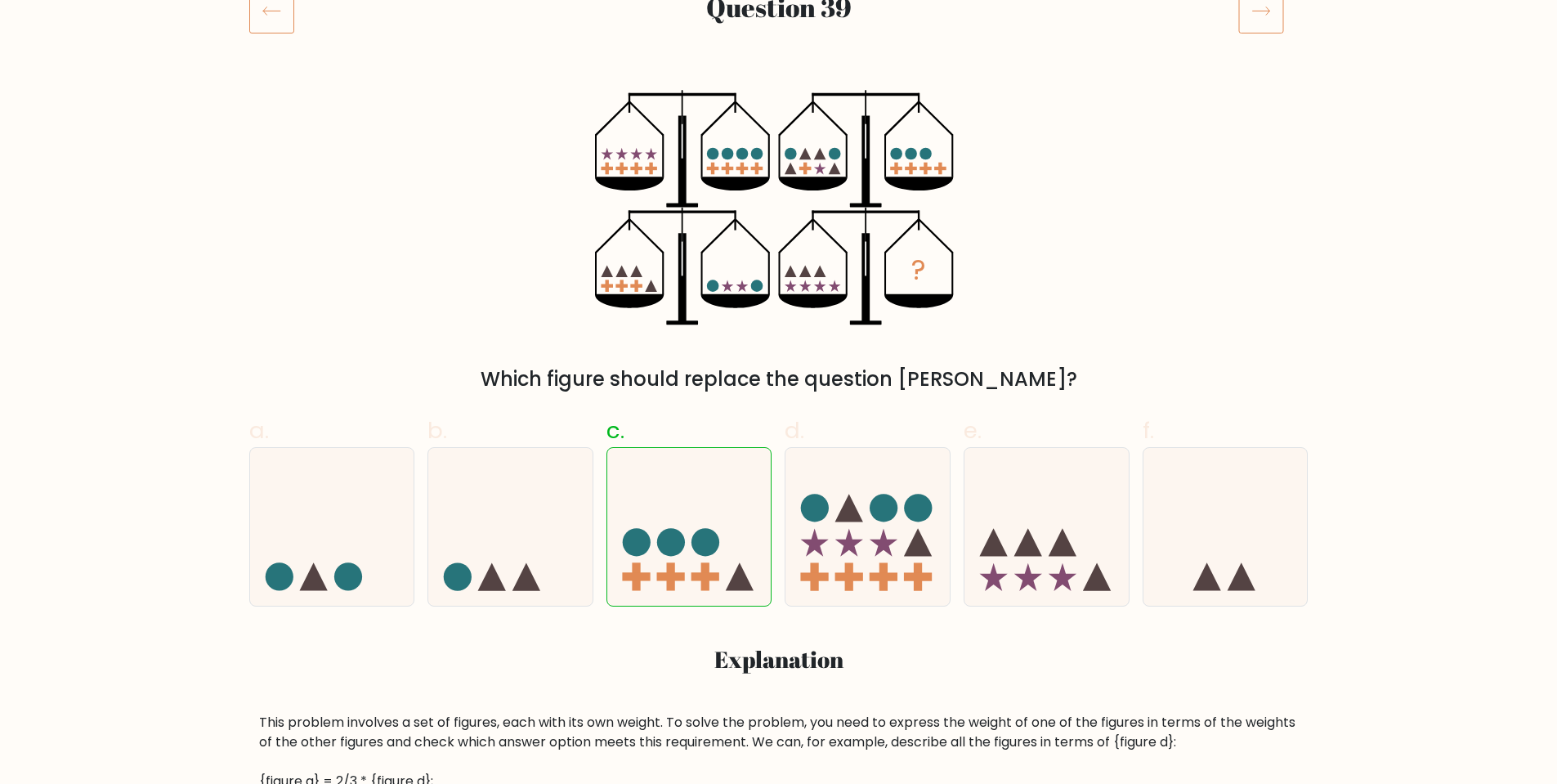
scroll to position [162, 0]
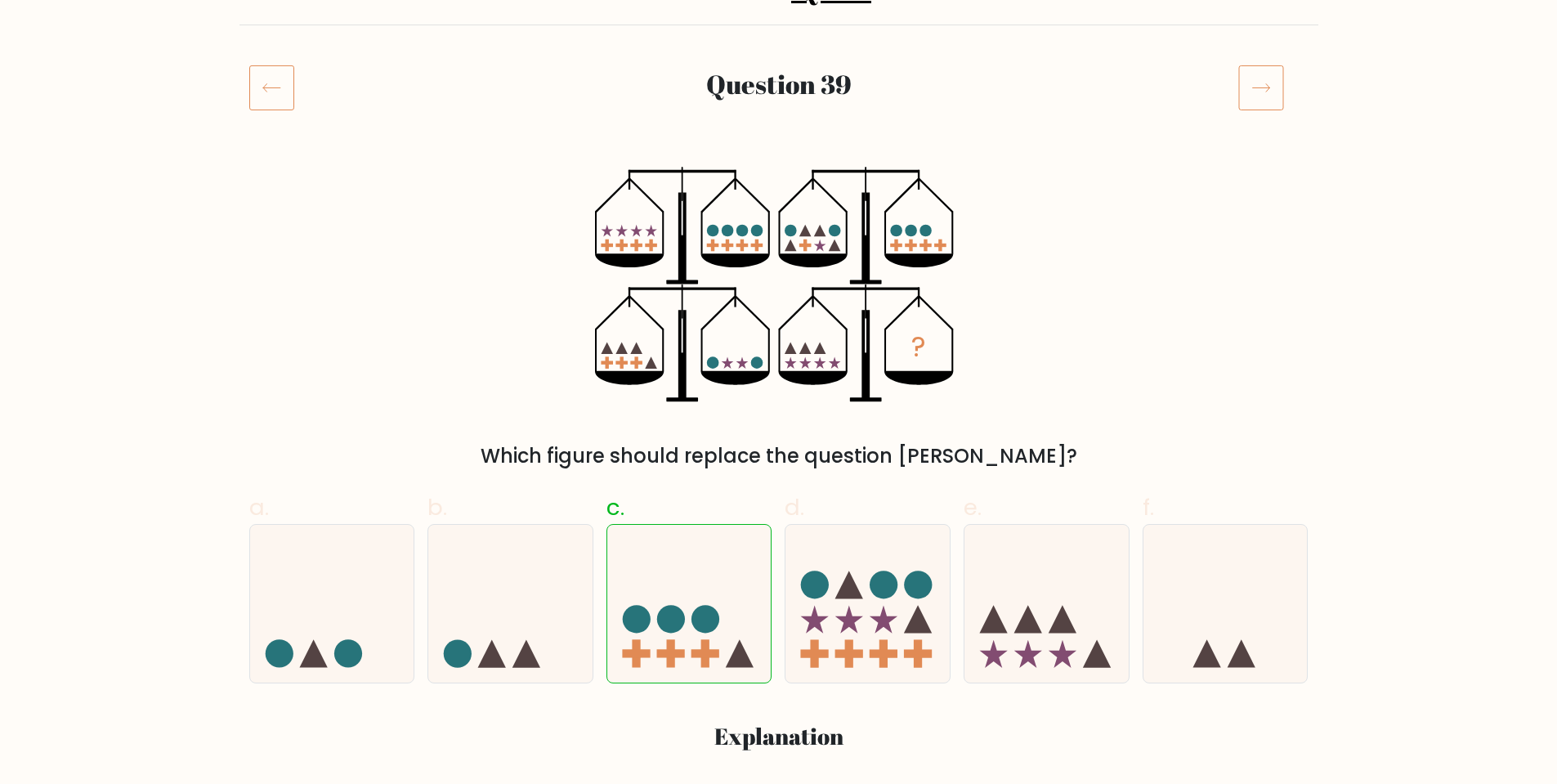
click at [260, 99] on icon at bounding box center [272, 87] width 45 height 46
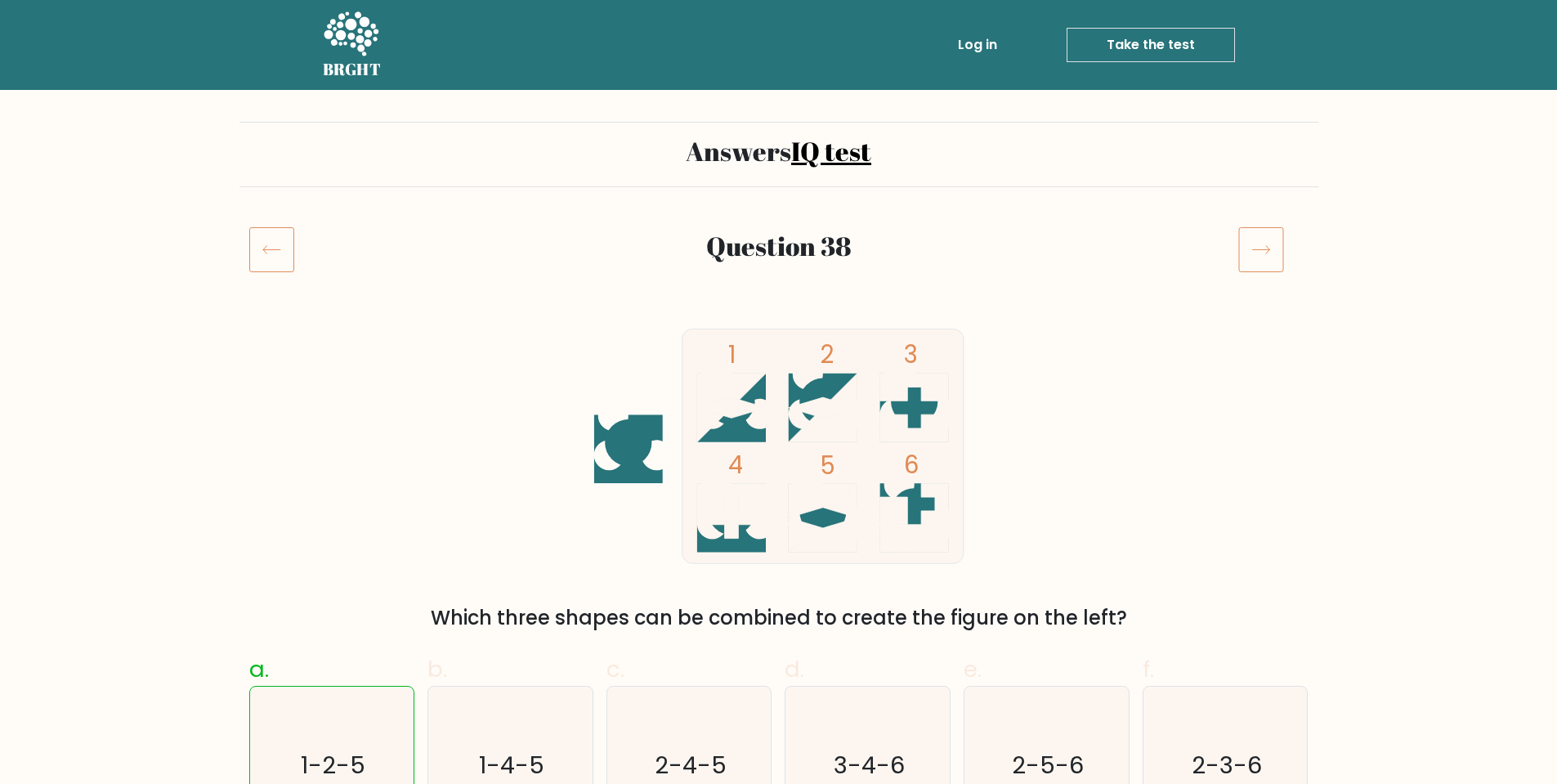
click at [278, 244] on icon at bounding box center [272, 249] width 45 height 46
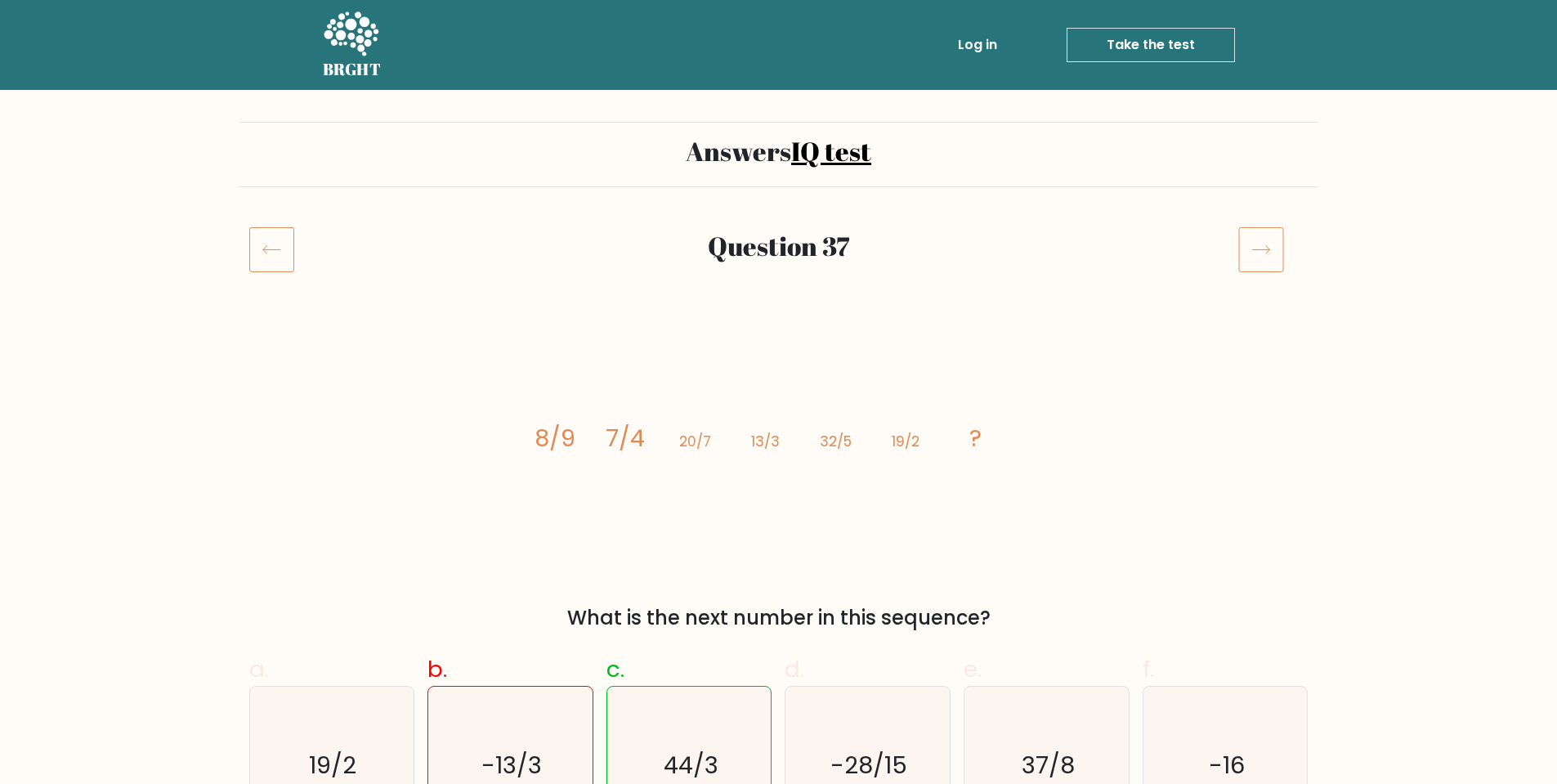
click at [275, 248] on icon at bounding box center [272, 249] width 45 height 46
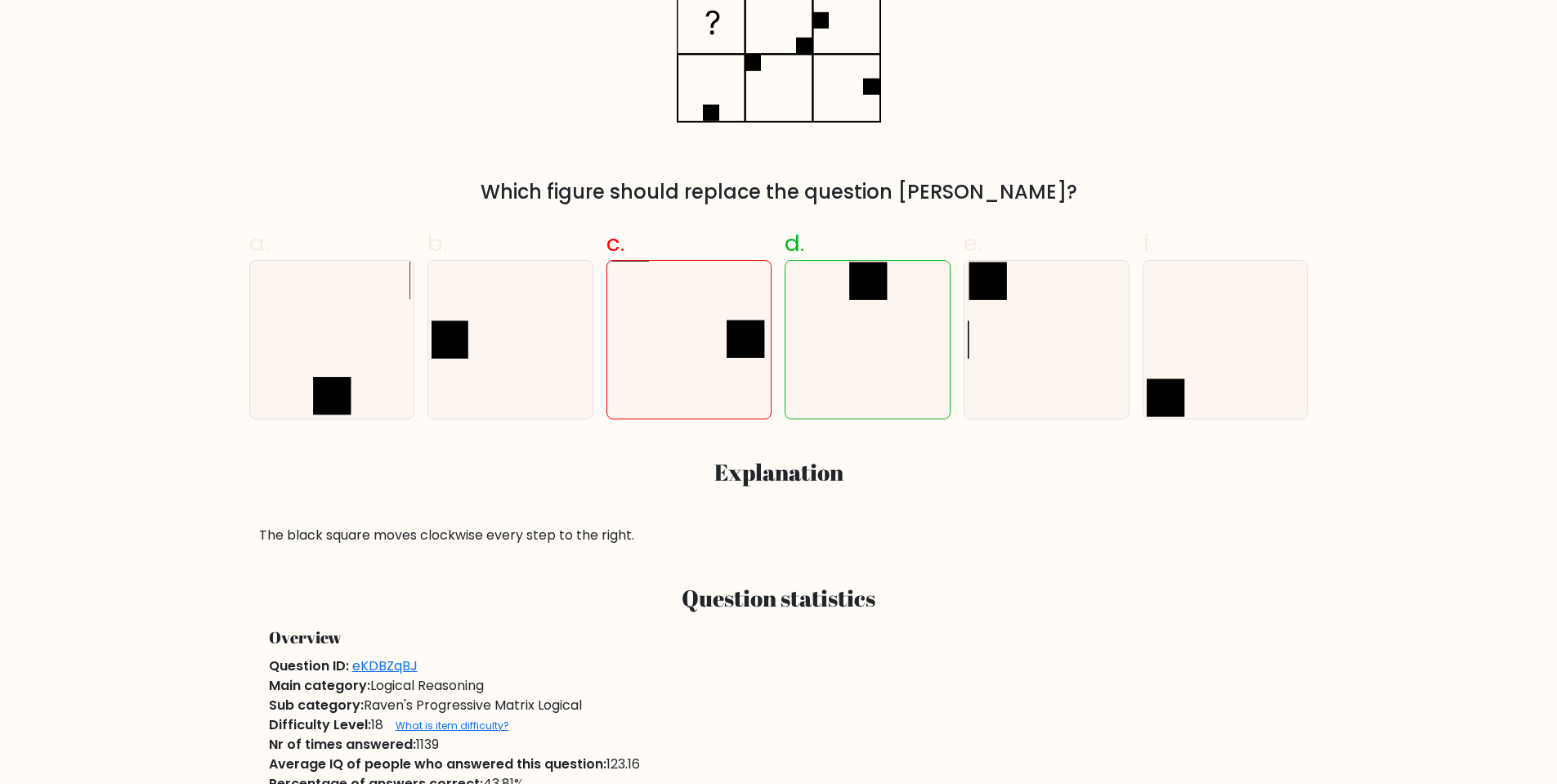
scroll to position [164, 0]
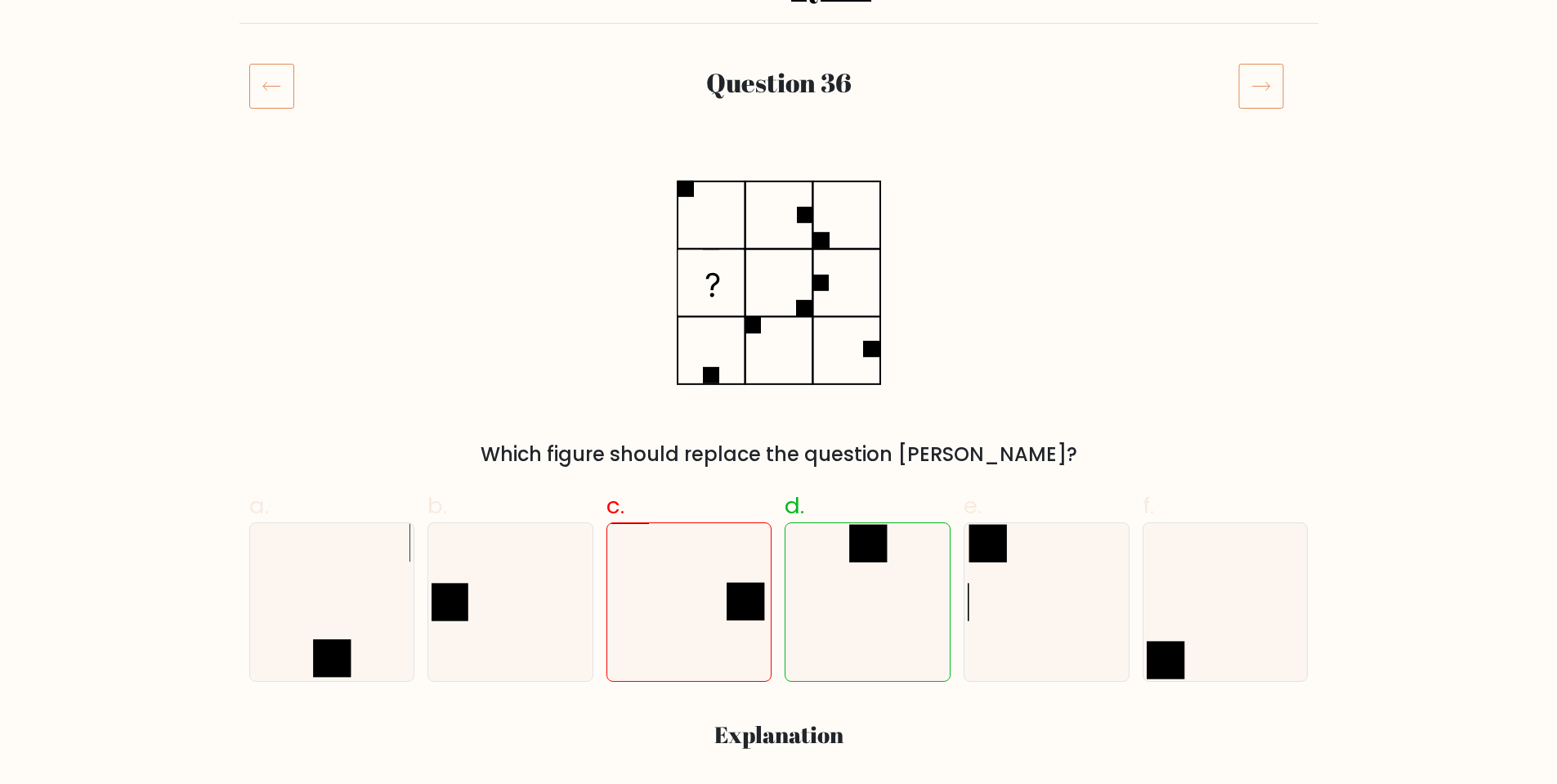
click at [277, 95] on icon at bounding box center [272, 86] width 45 height 46
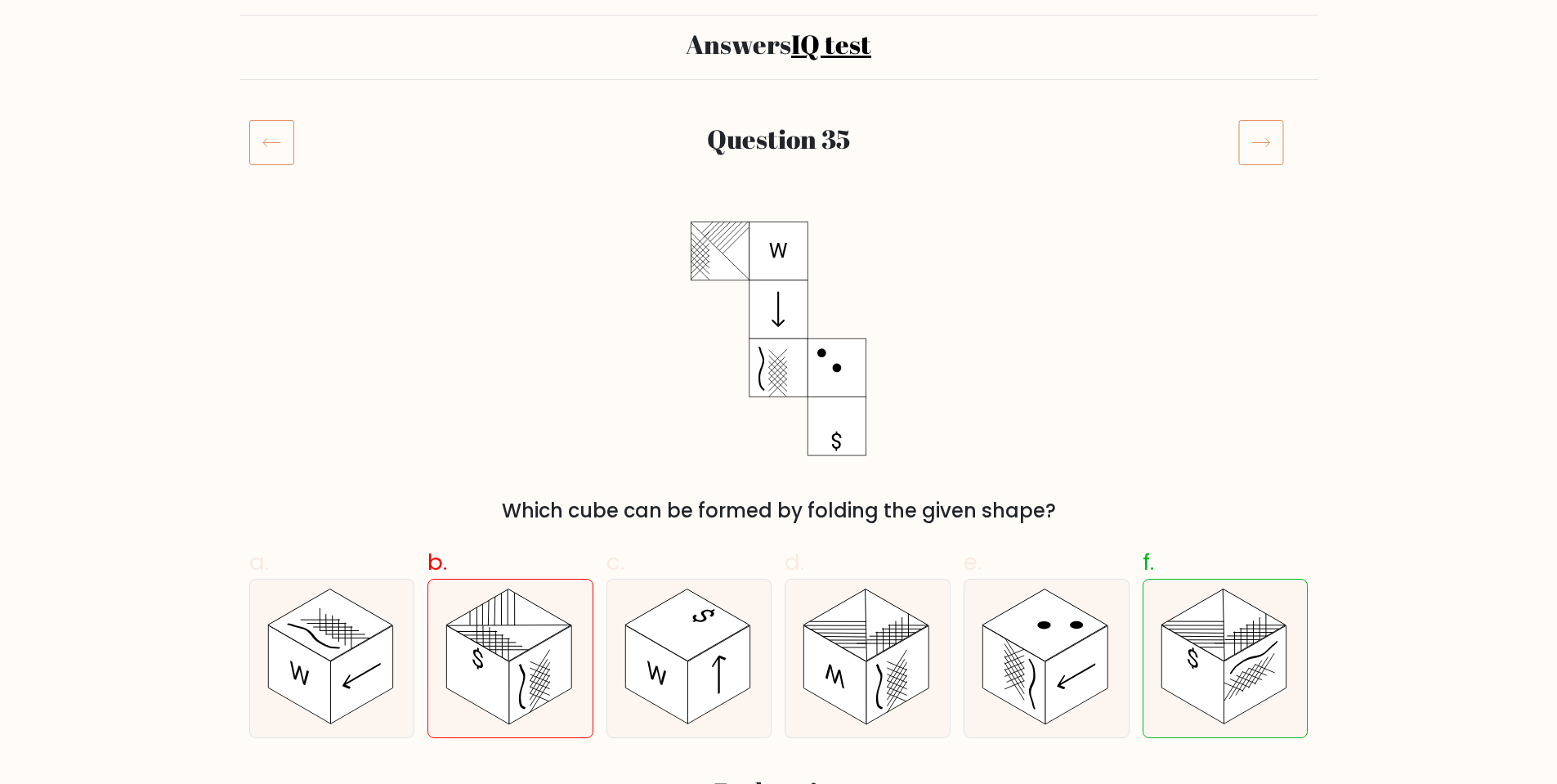
scroll to position [81, 0]
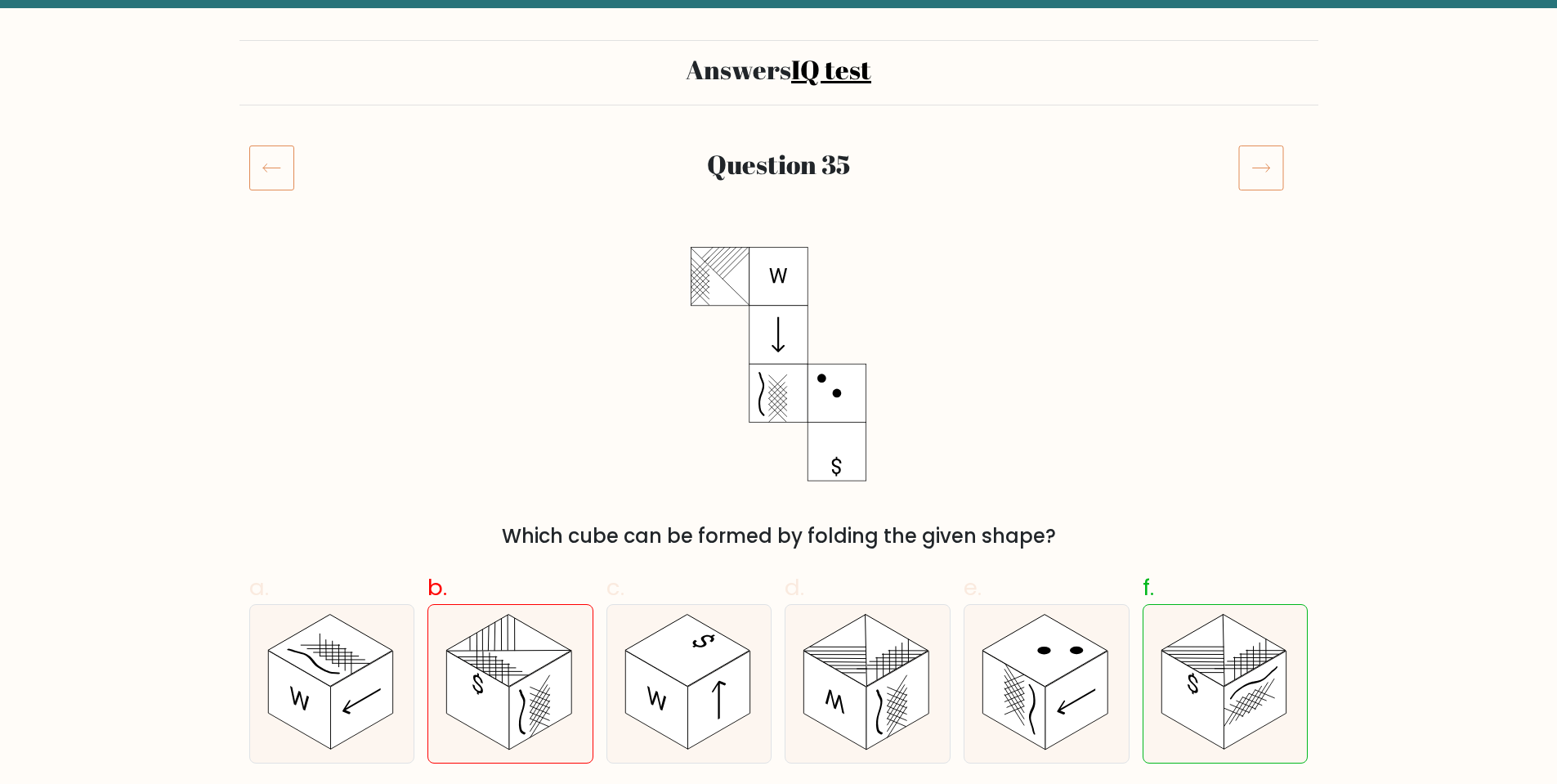
click at [270, 163] on icon at bounding box center [272, 167] width 45 height 46
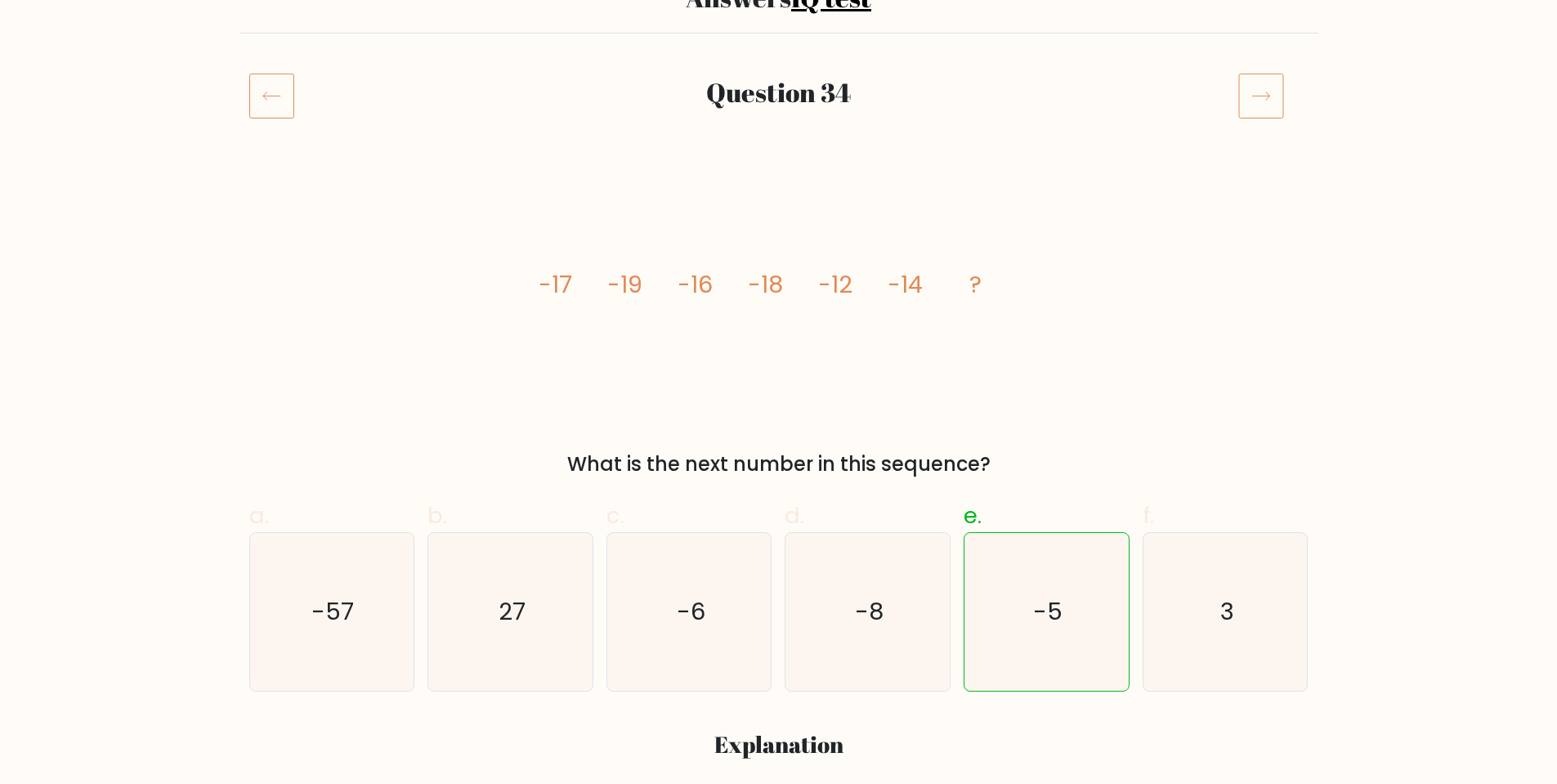
scroll to position [245, 0]
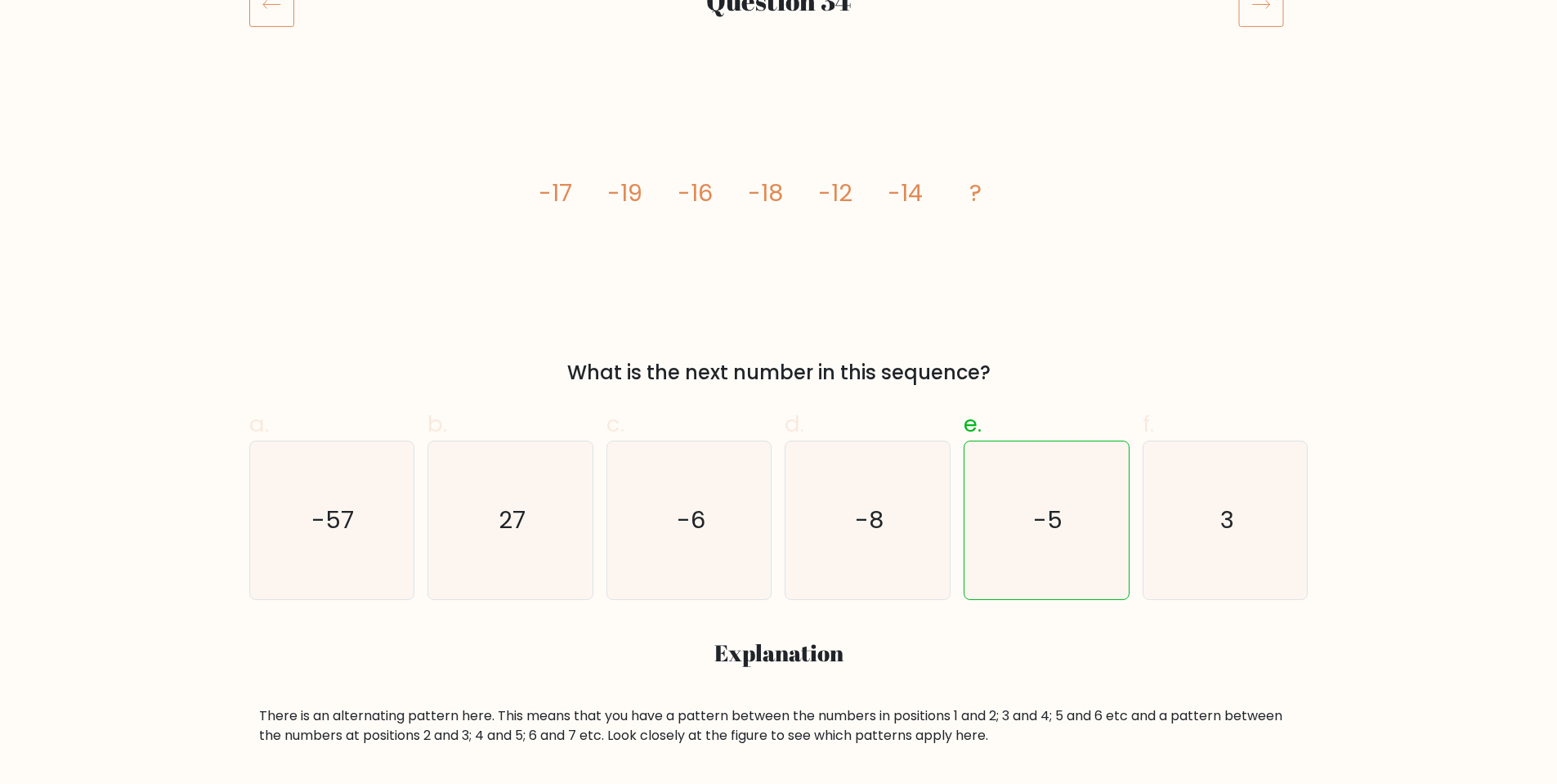
click at [280, 15] on icon at bounding box center [272, 3] width 45 height 46
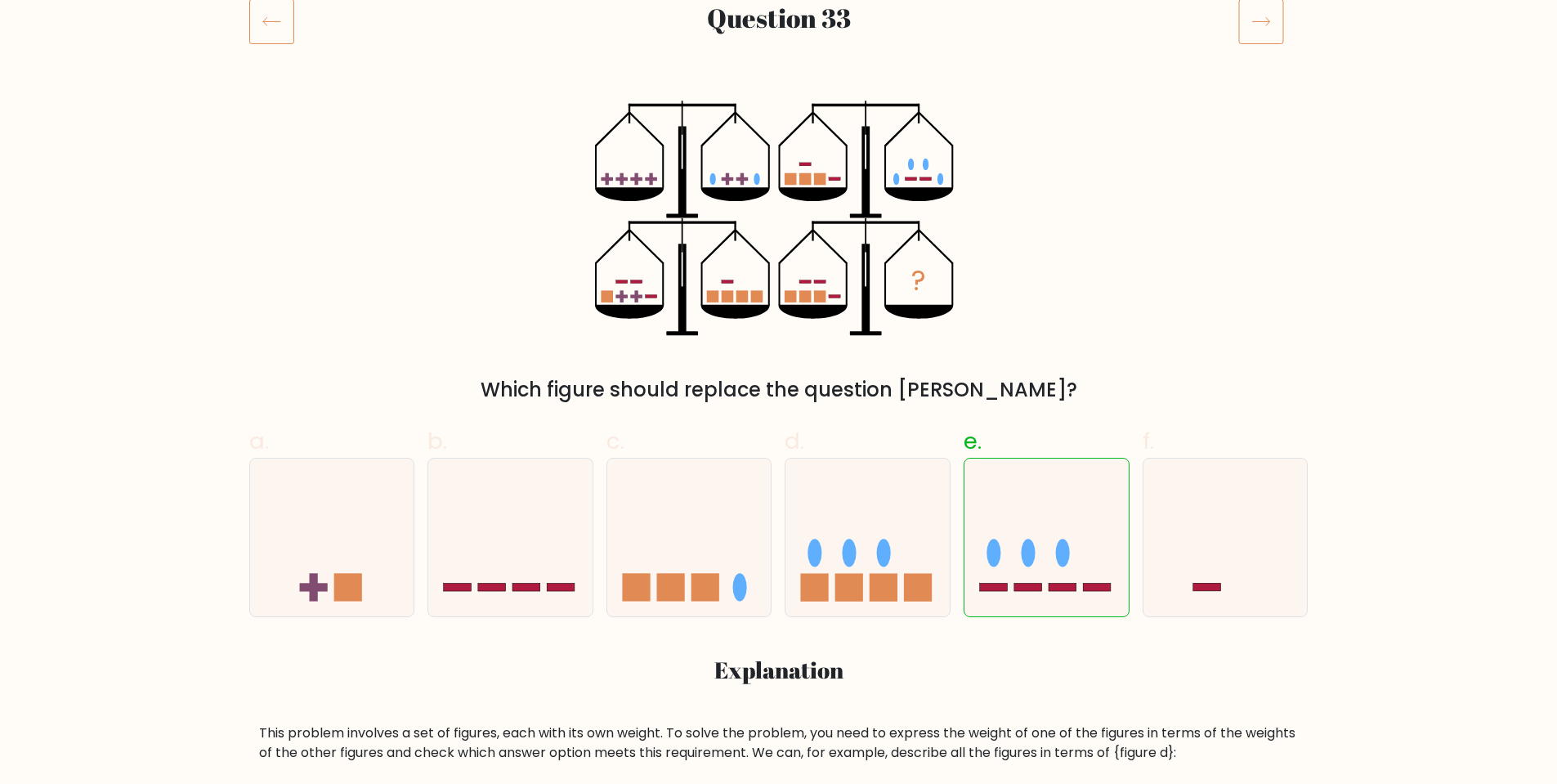
scroll to position [245, 0]
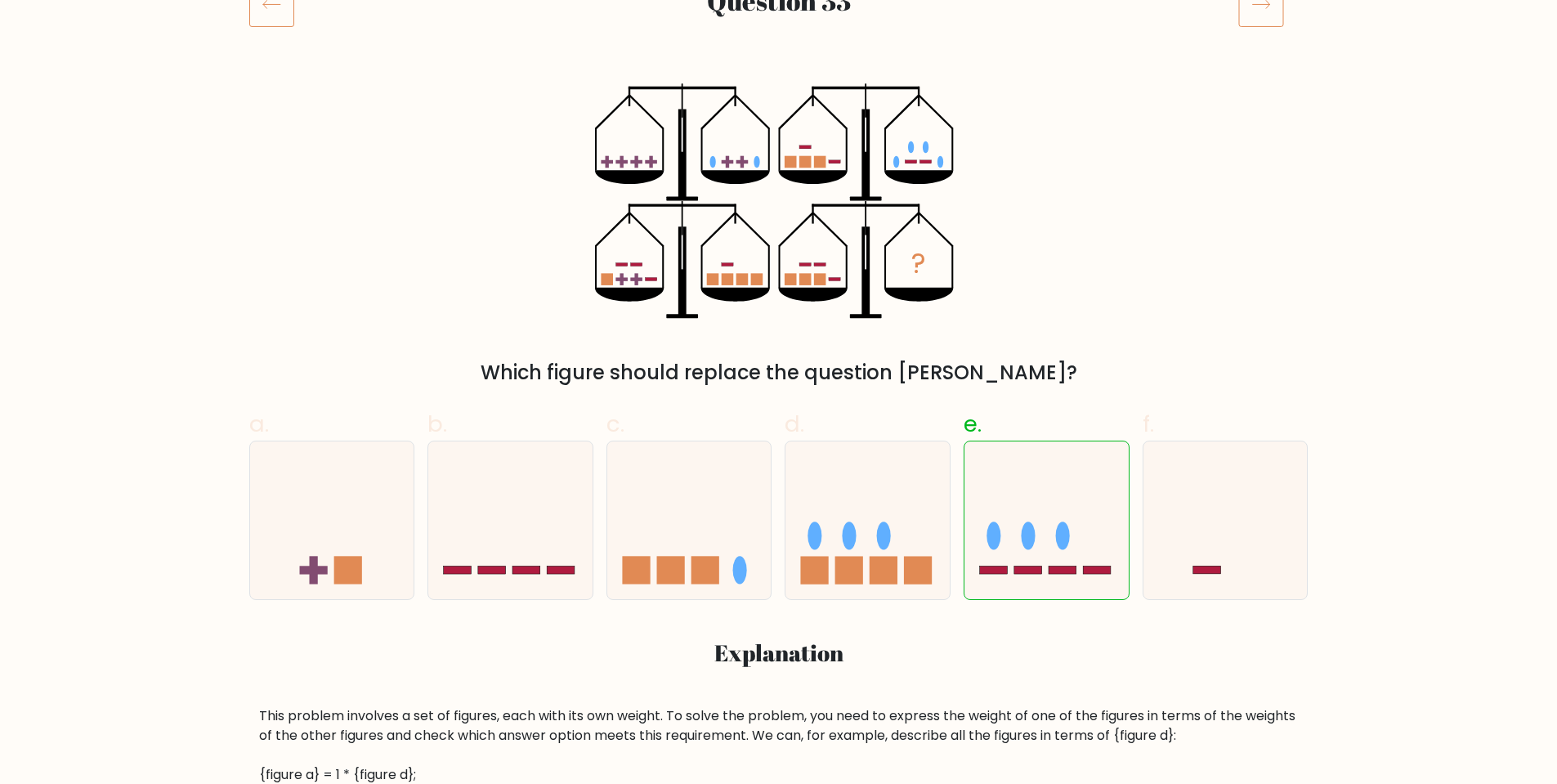
click at [258, 17] on icon at bounding box center [272, 3] width 45 height 46
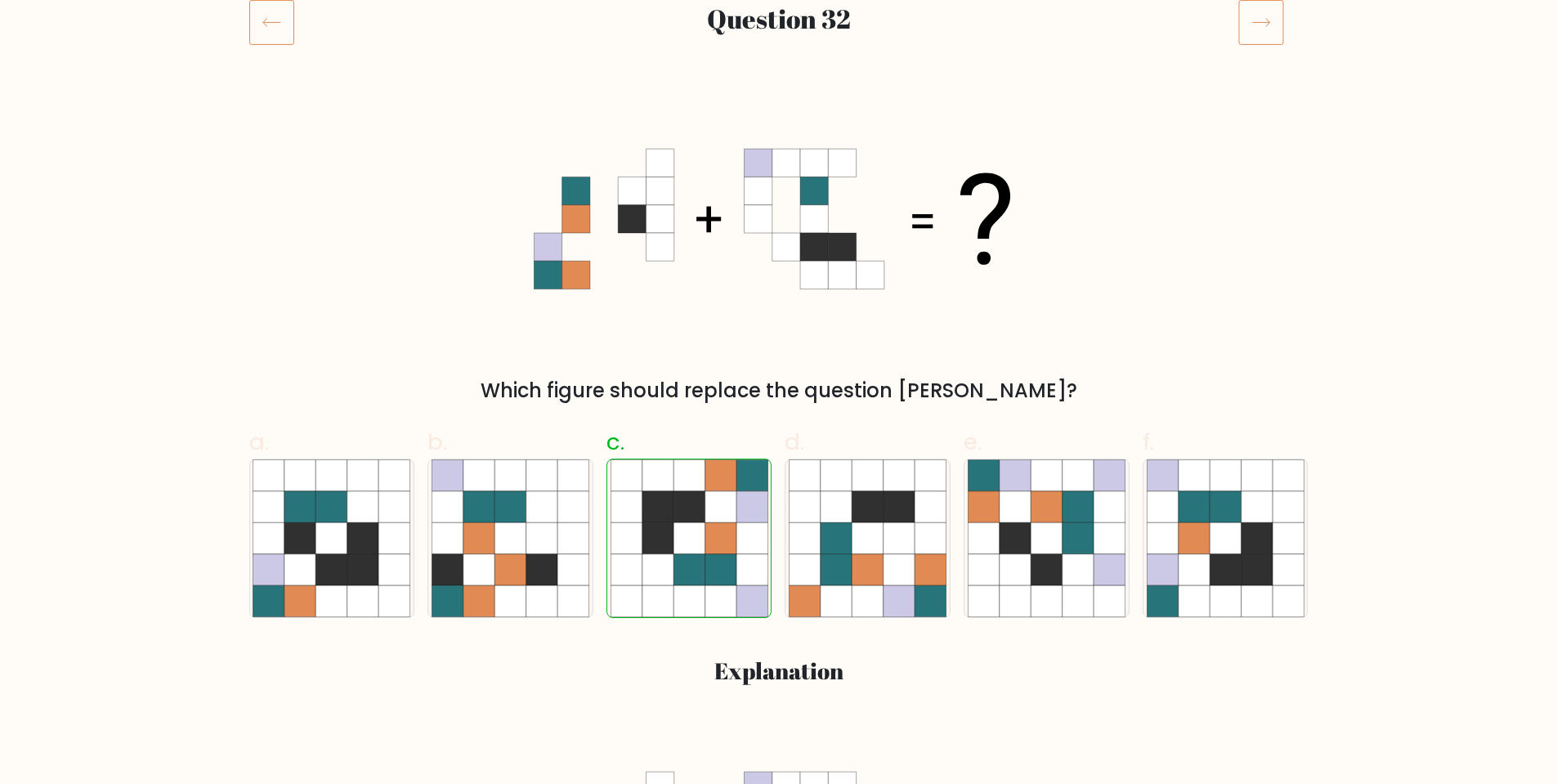
scroll to position [245, 0]
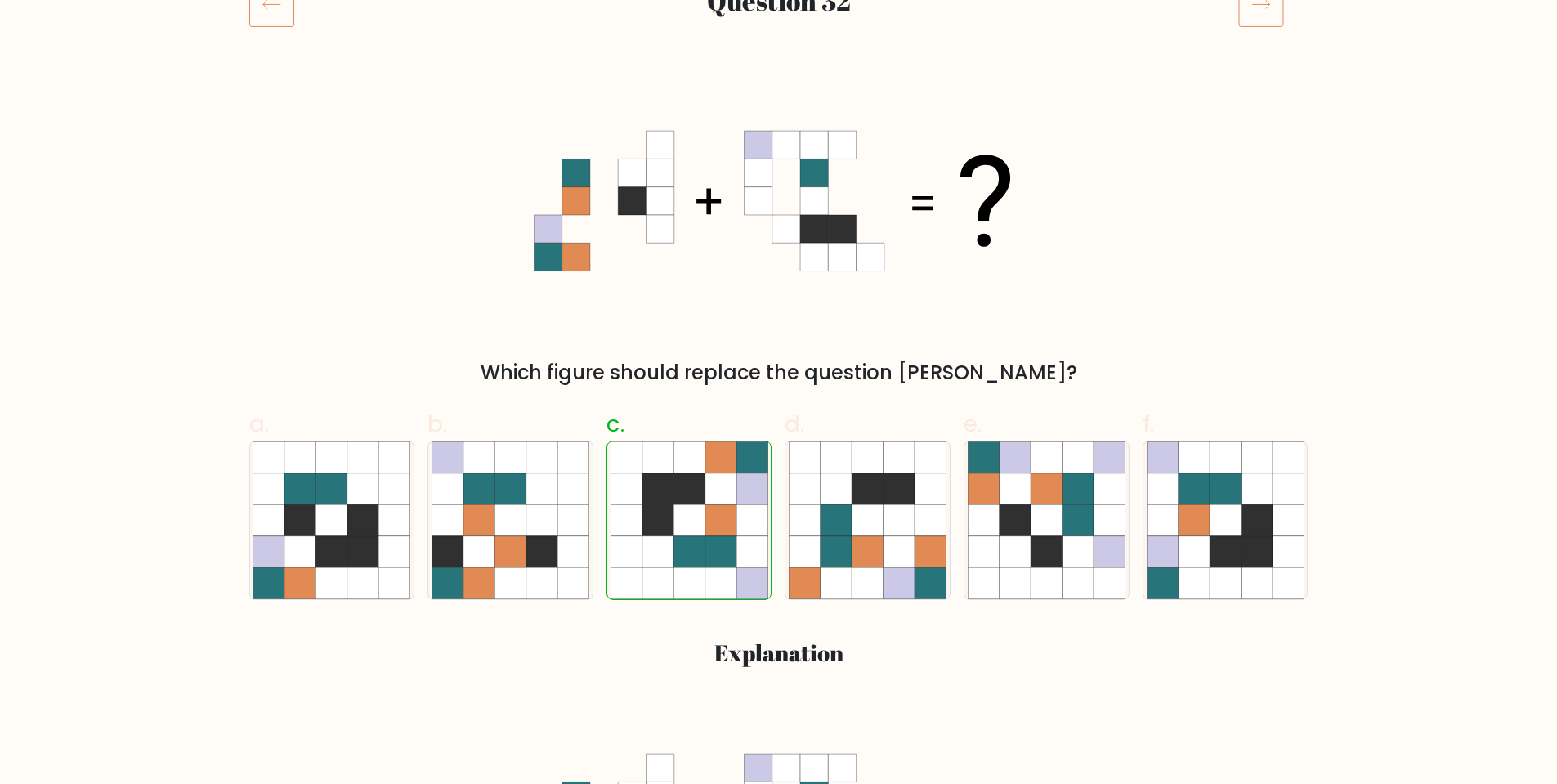
click at [265, 16] on icon at bounding box center [272, 3] width 45 height 46
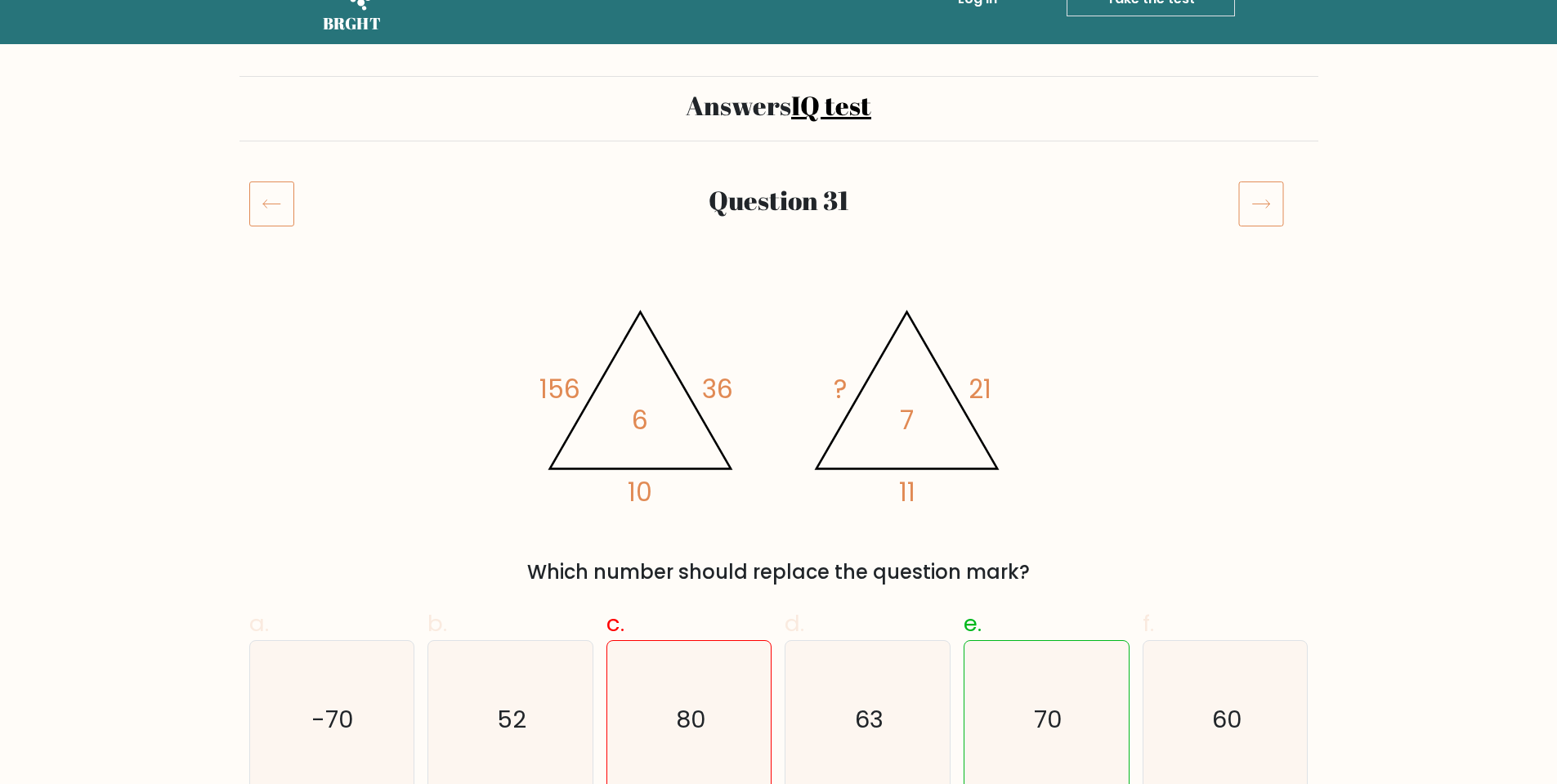
scroll to position [81, 0]
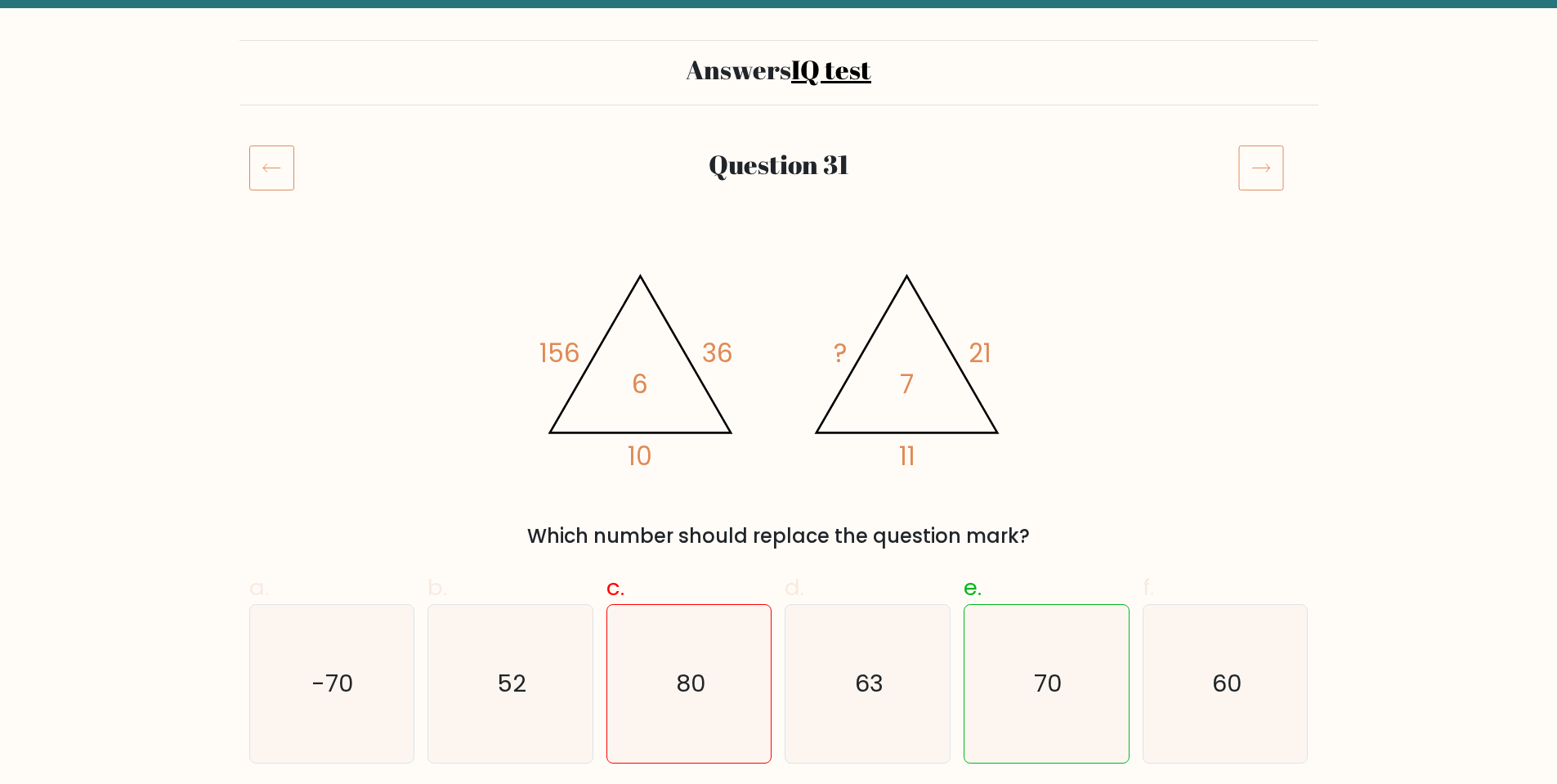
click at [274, 160] on icon at bounding box center [272, 167] width 45 height 46
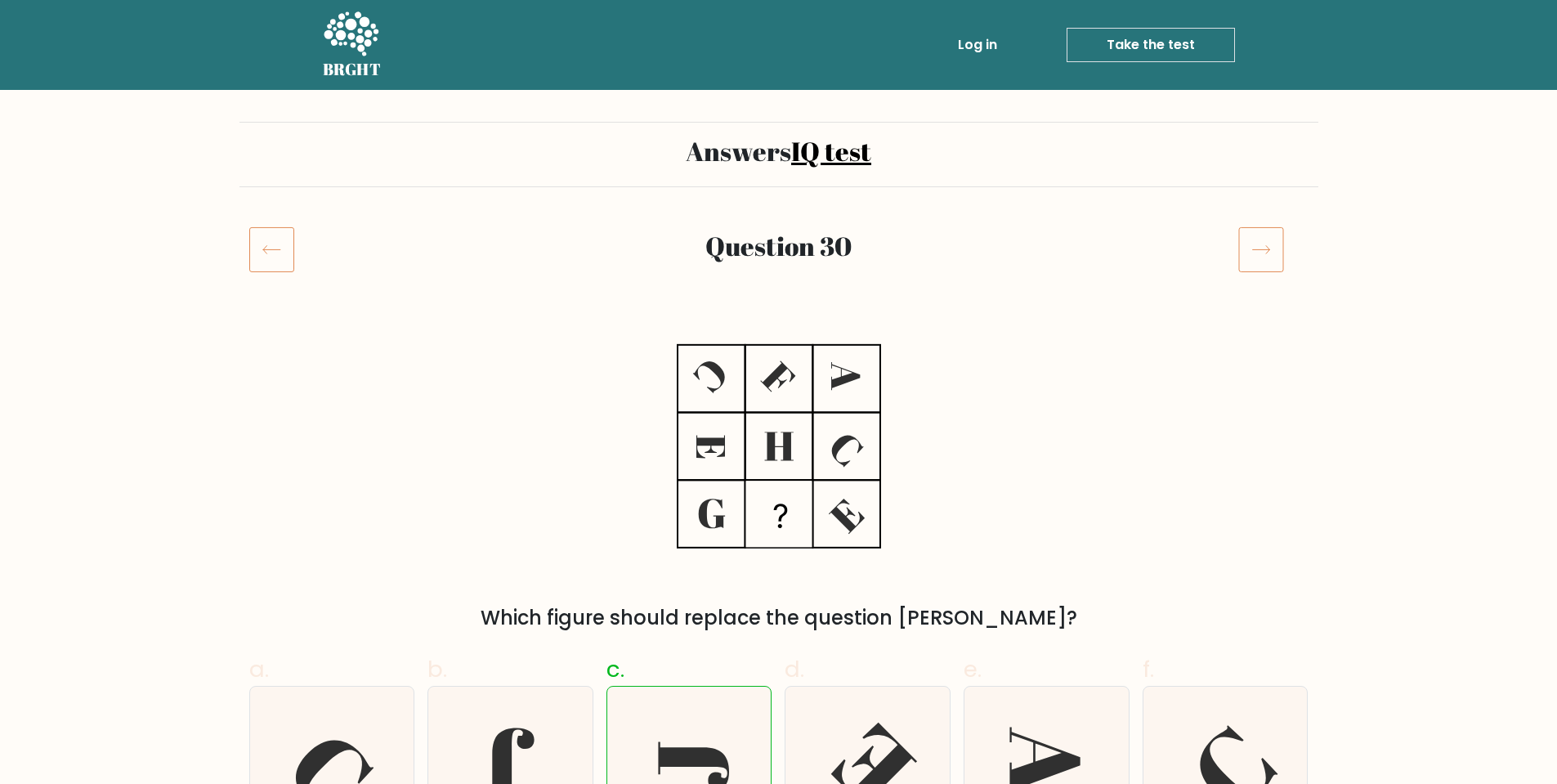
click at [276, 261] on icon at bounding box center [272, 249] width 45 height 46
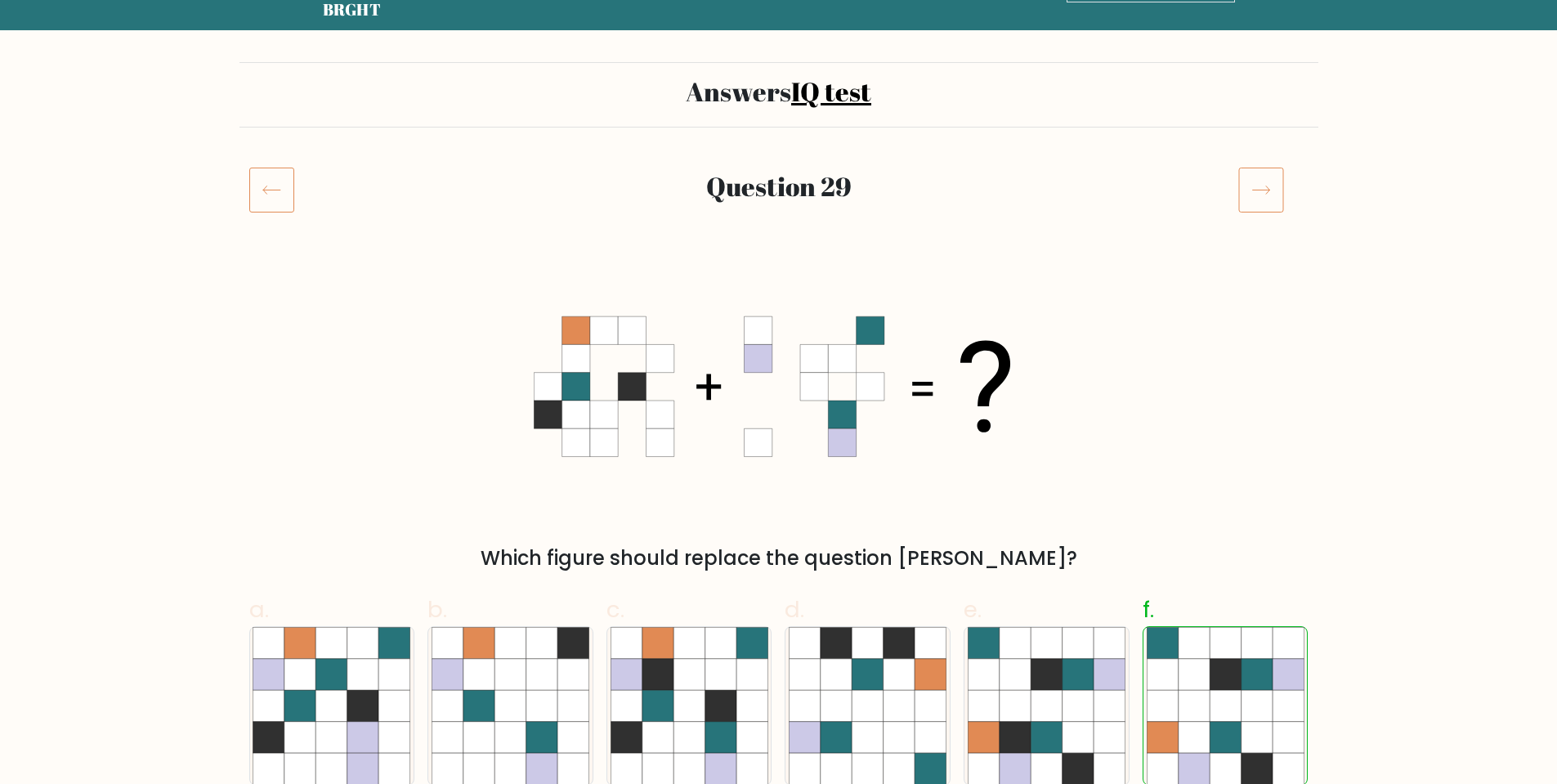
scroll to position [81, 0]
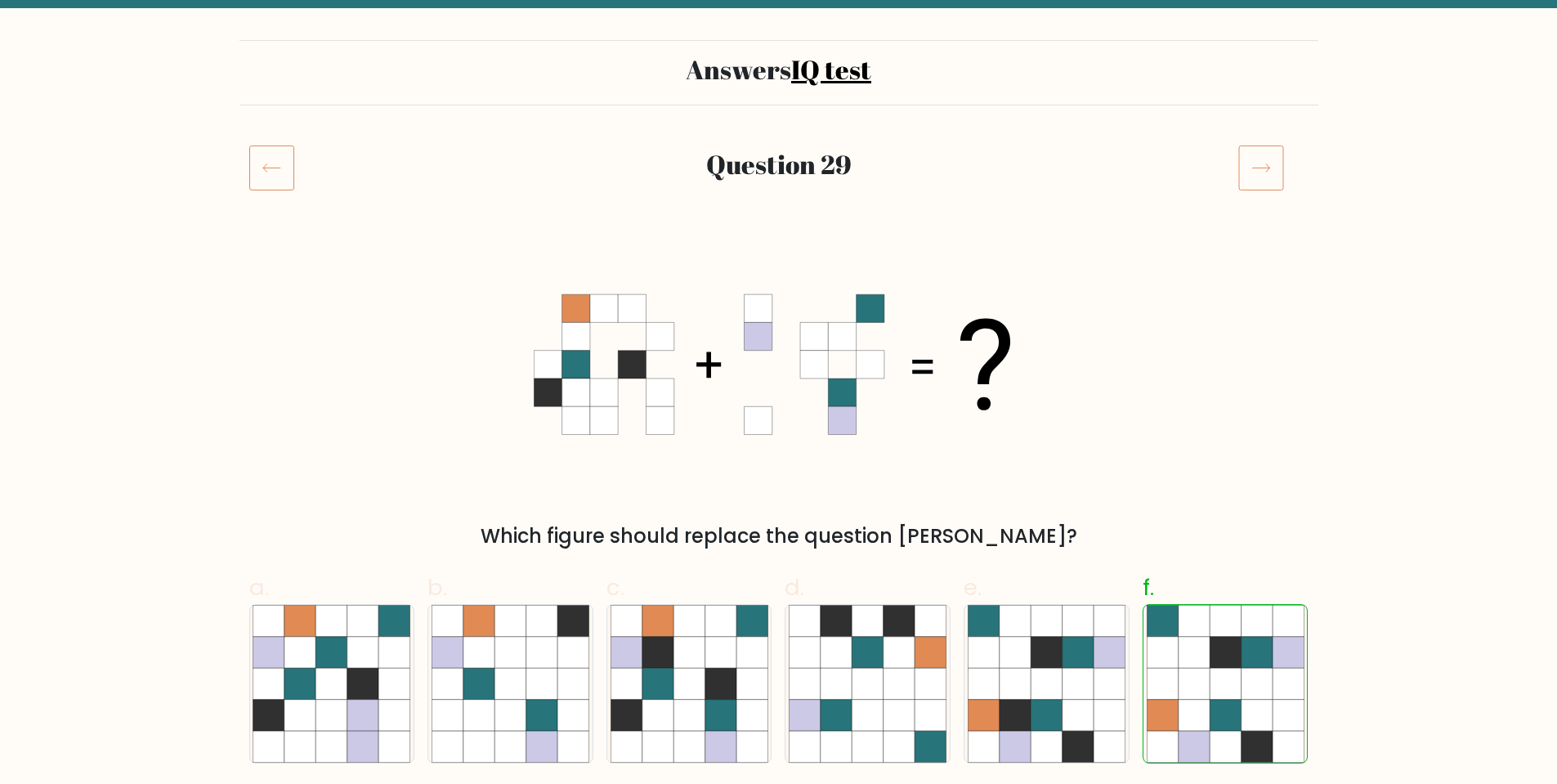
click at [277, 175] on icon at bounding box center [272, 167] width 45 height 46
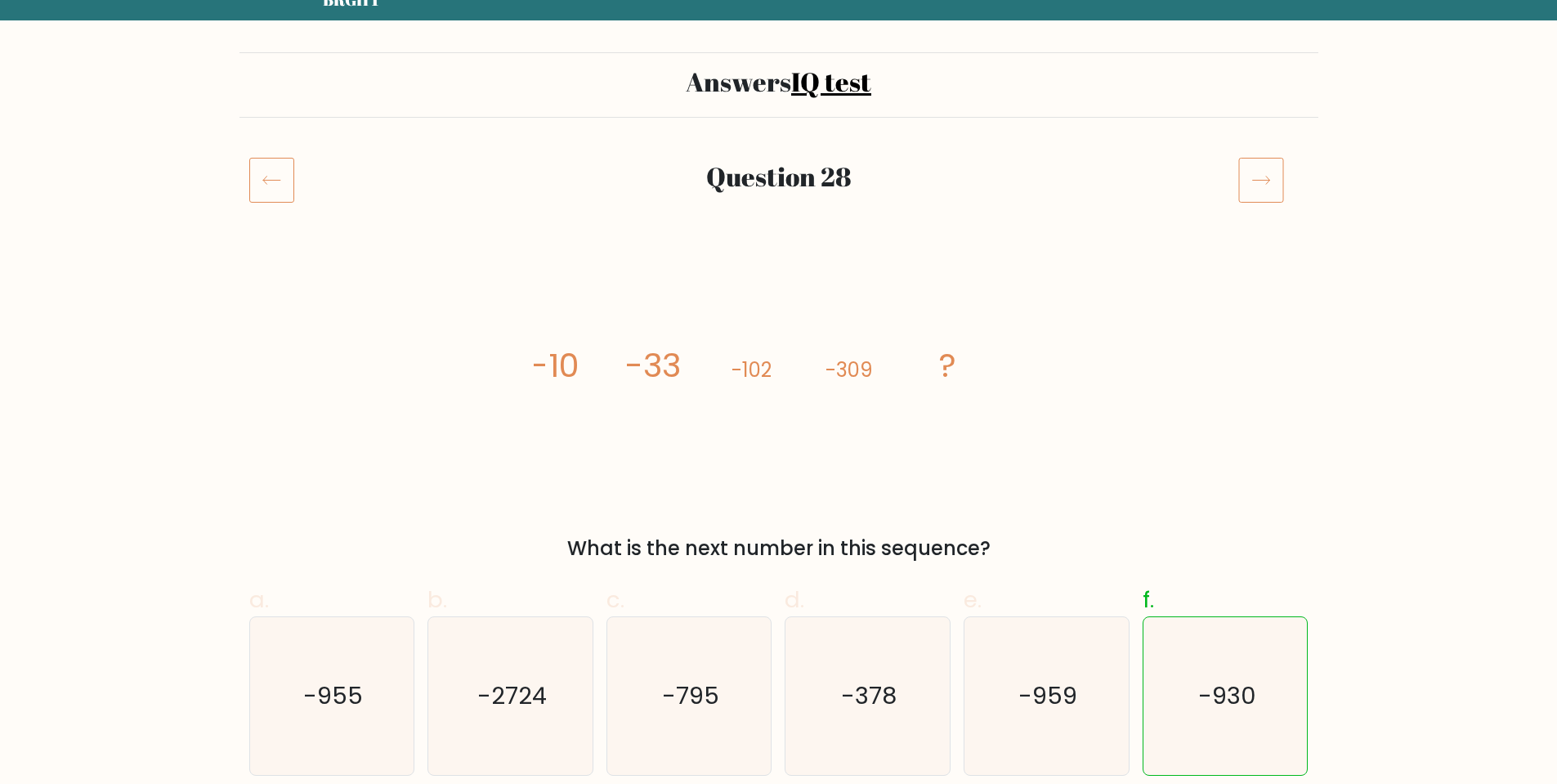
scroll to position [164, 0]
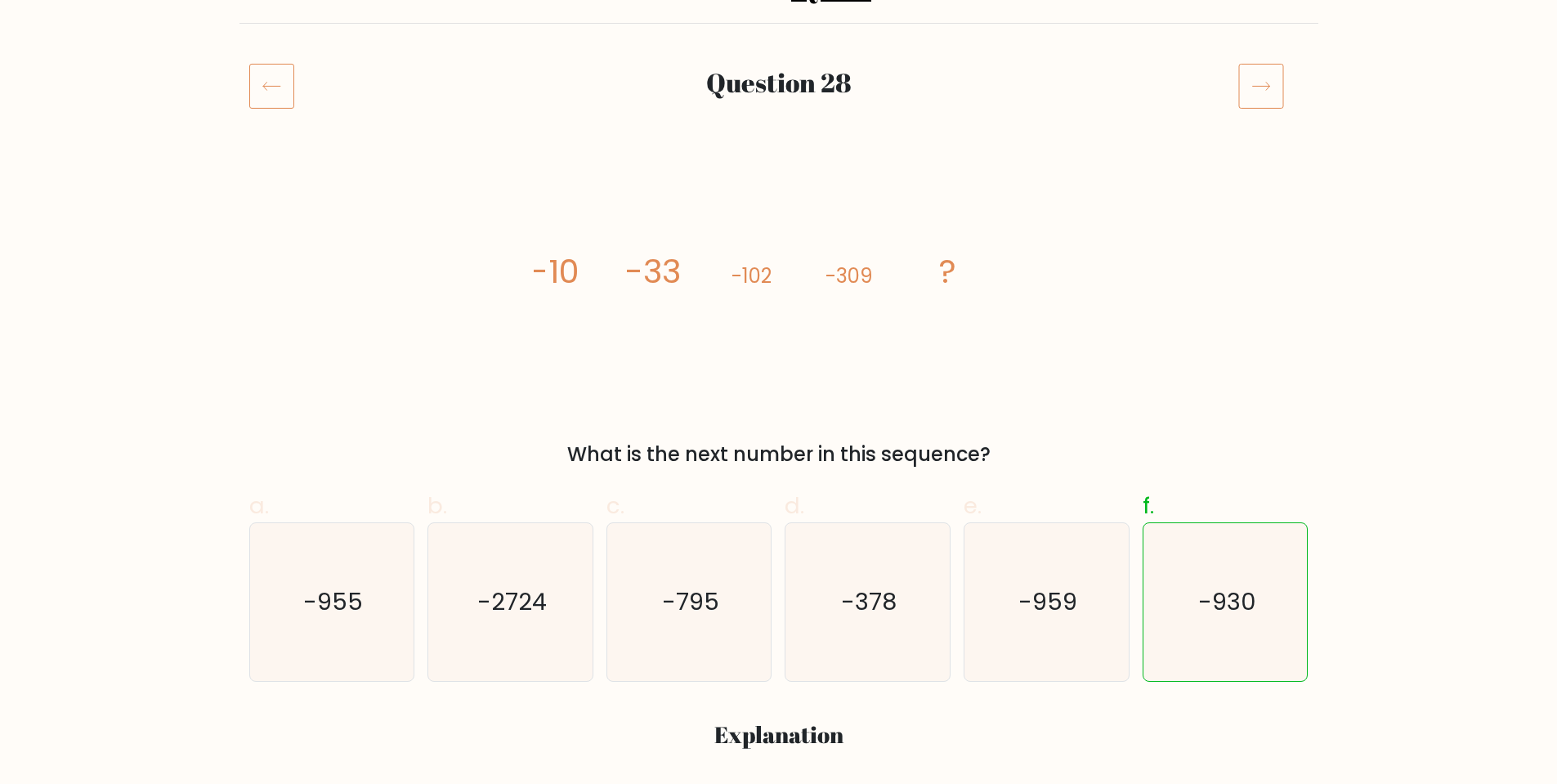
click at [275, 101] on icon at bounding box center [272, 86] width 45 height 46
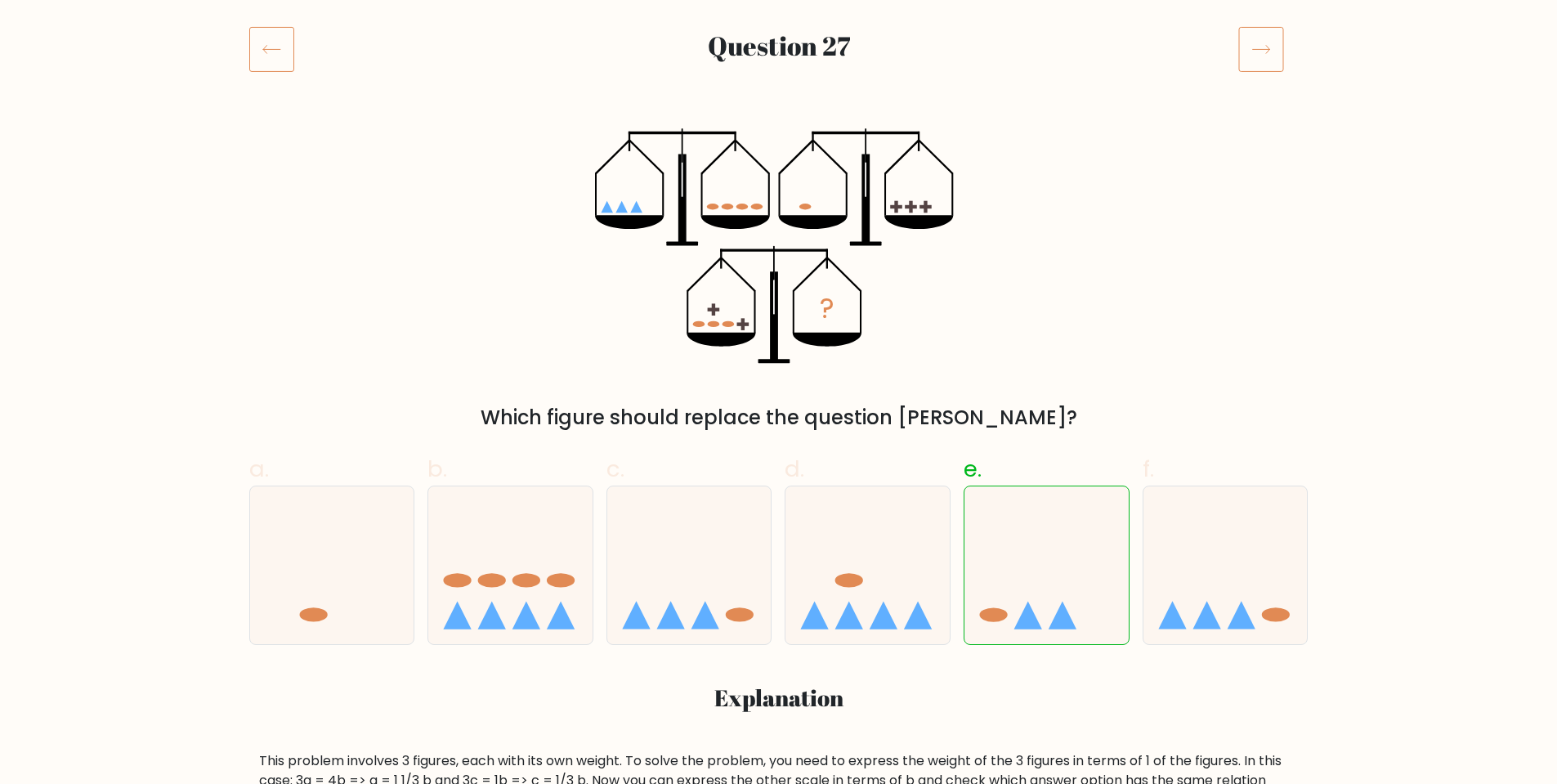
scroll to position [164, 0]
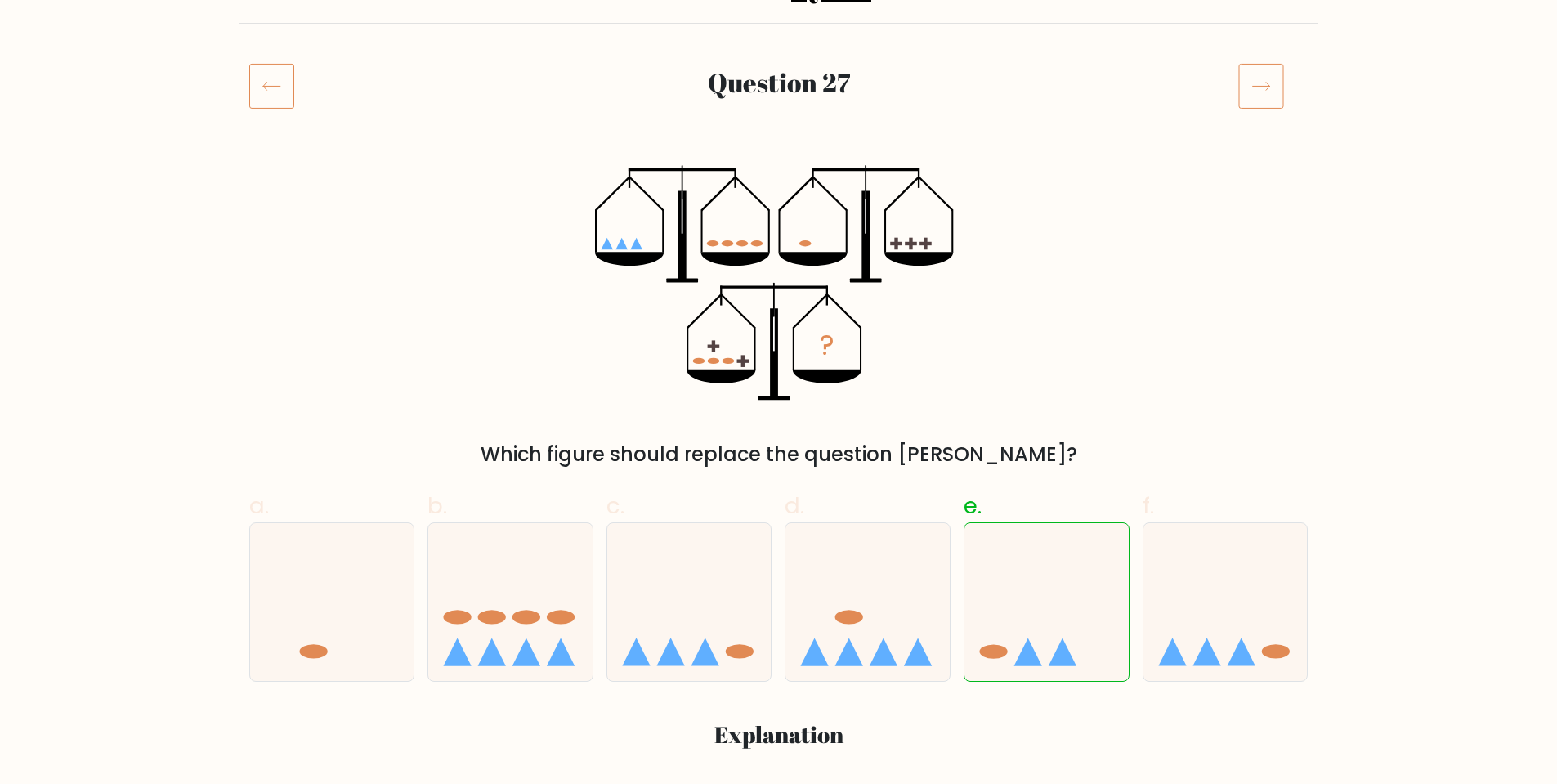
click at [272, 96] on icon at bounding box center [272, 86] width 45 height 46
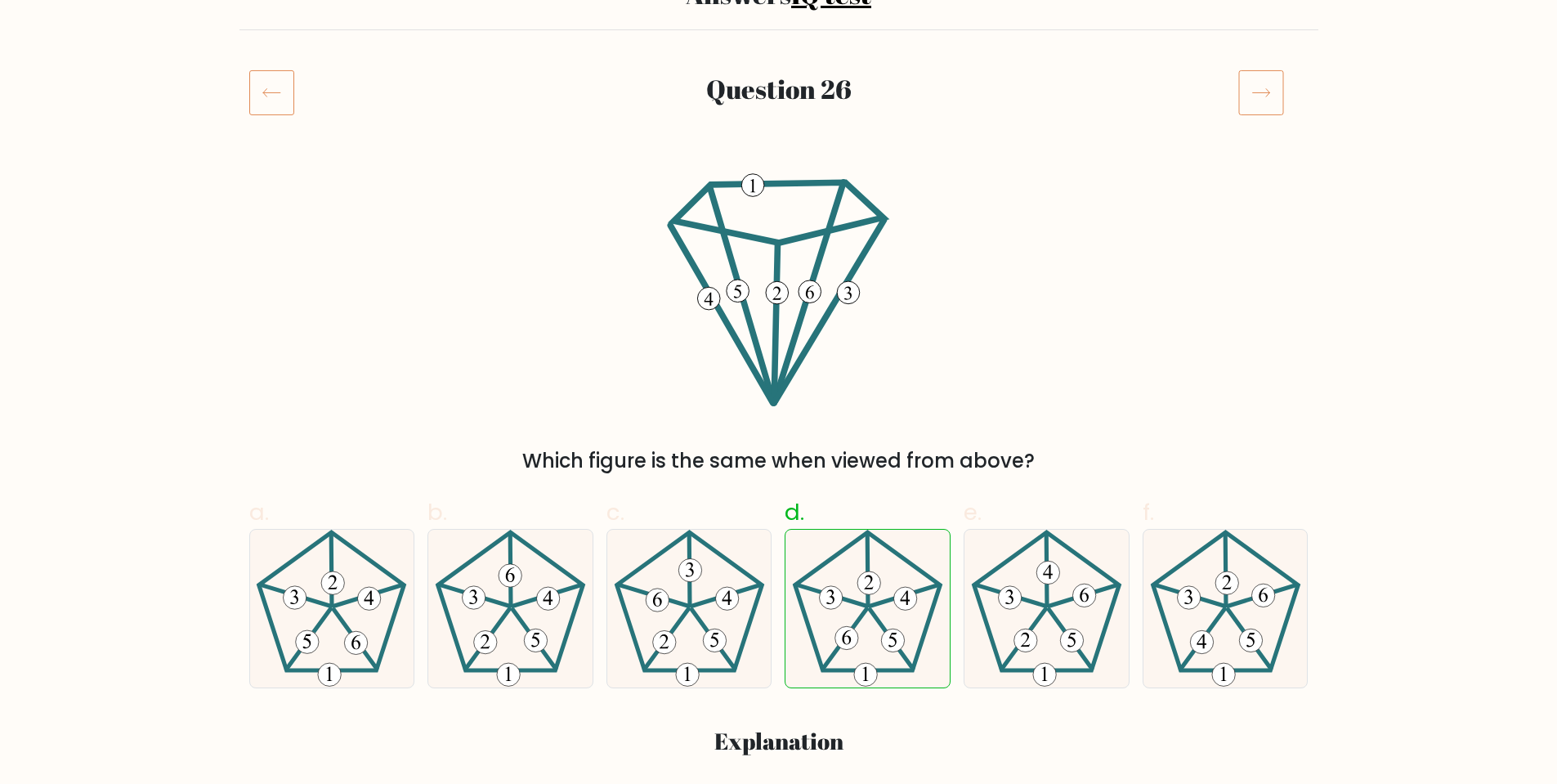
scroll to position [164, 0]
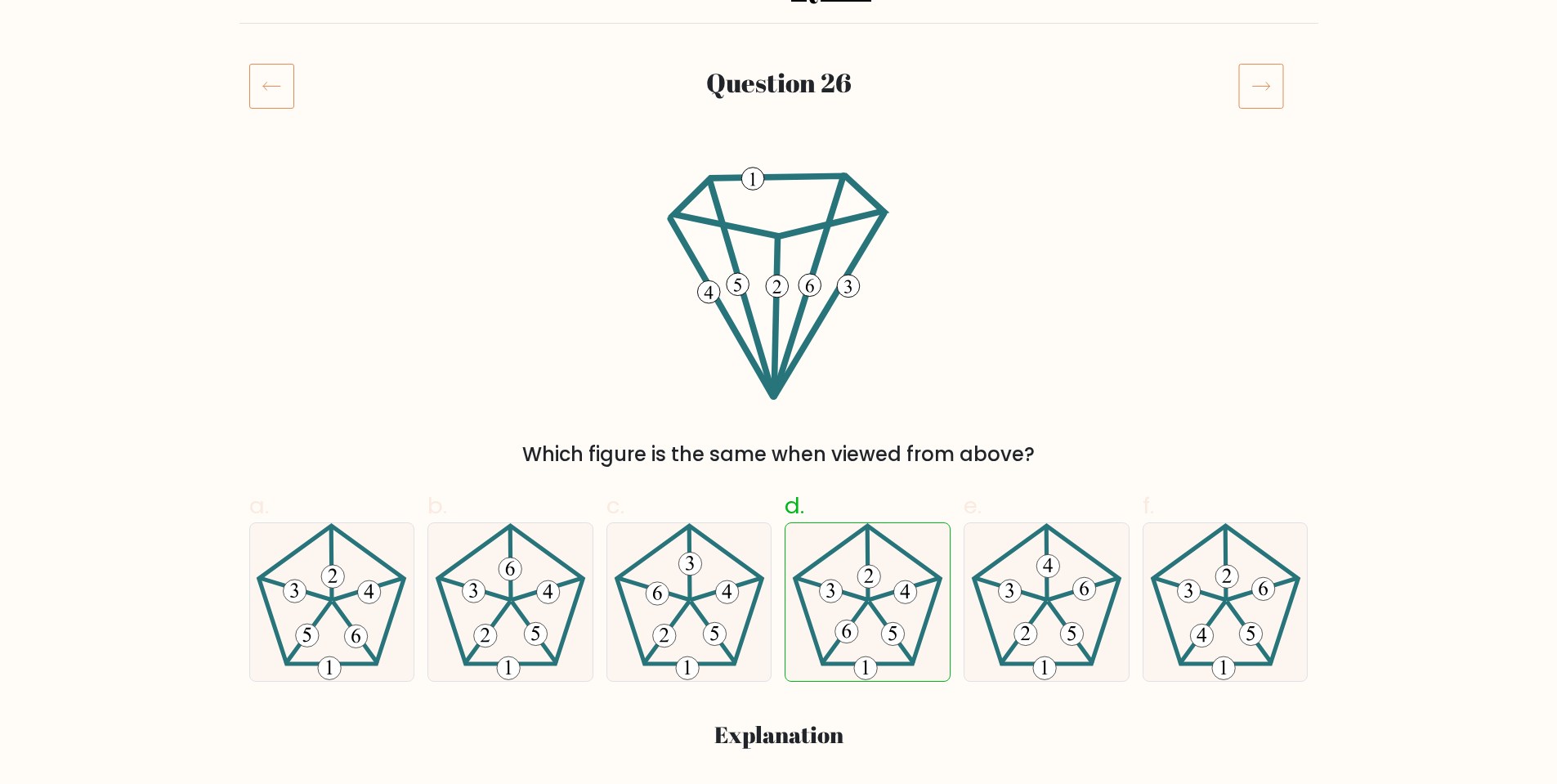
click at [269, 101] on icon at bounding box center [272, 86] width 45 height 46
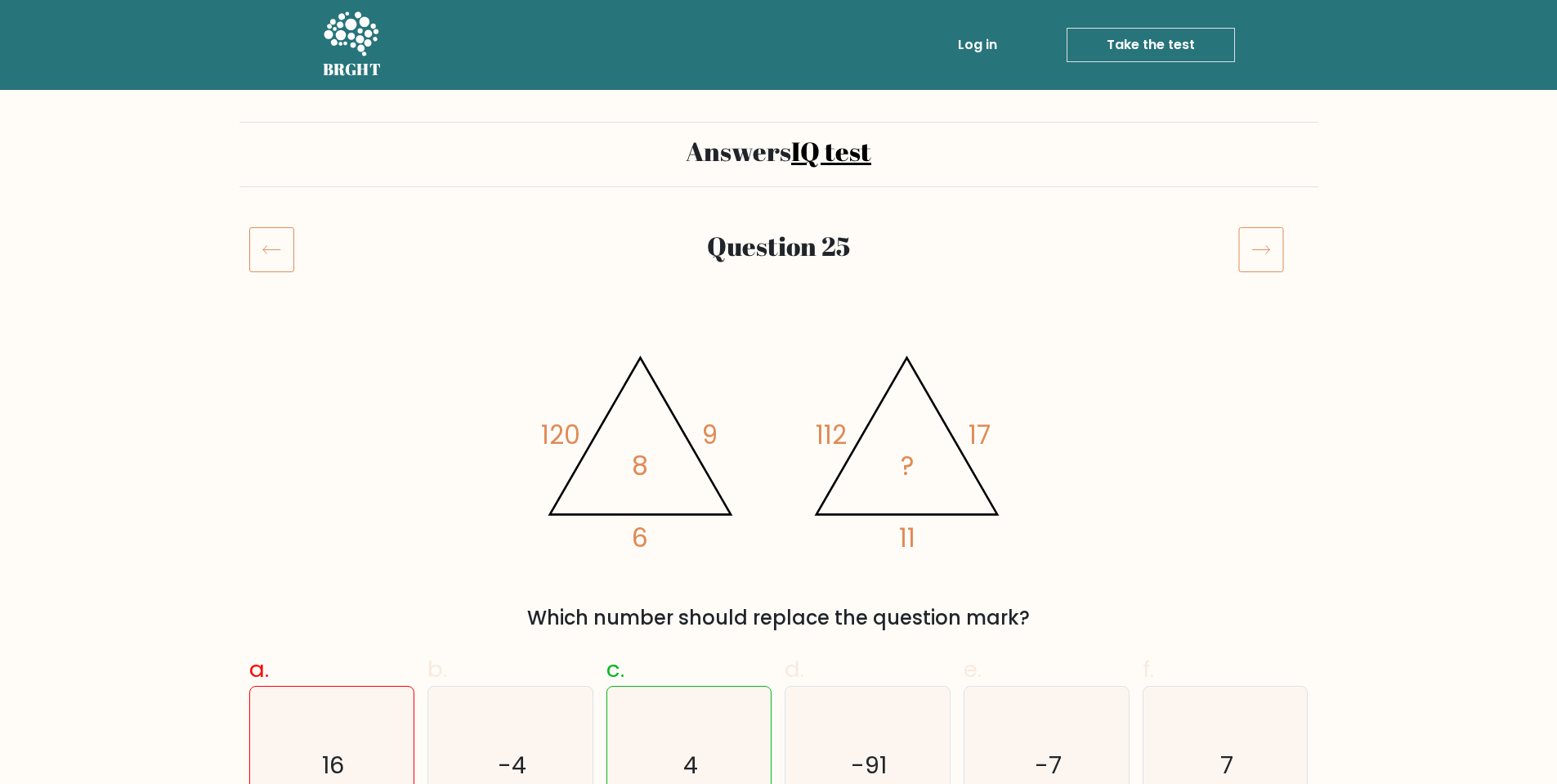
click at [279, 245] on icon at bounding box center [272, 249] width 45 height 46
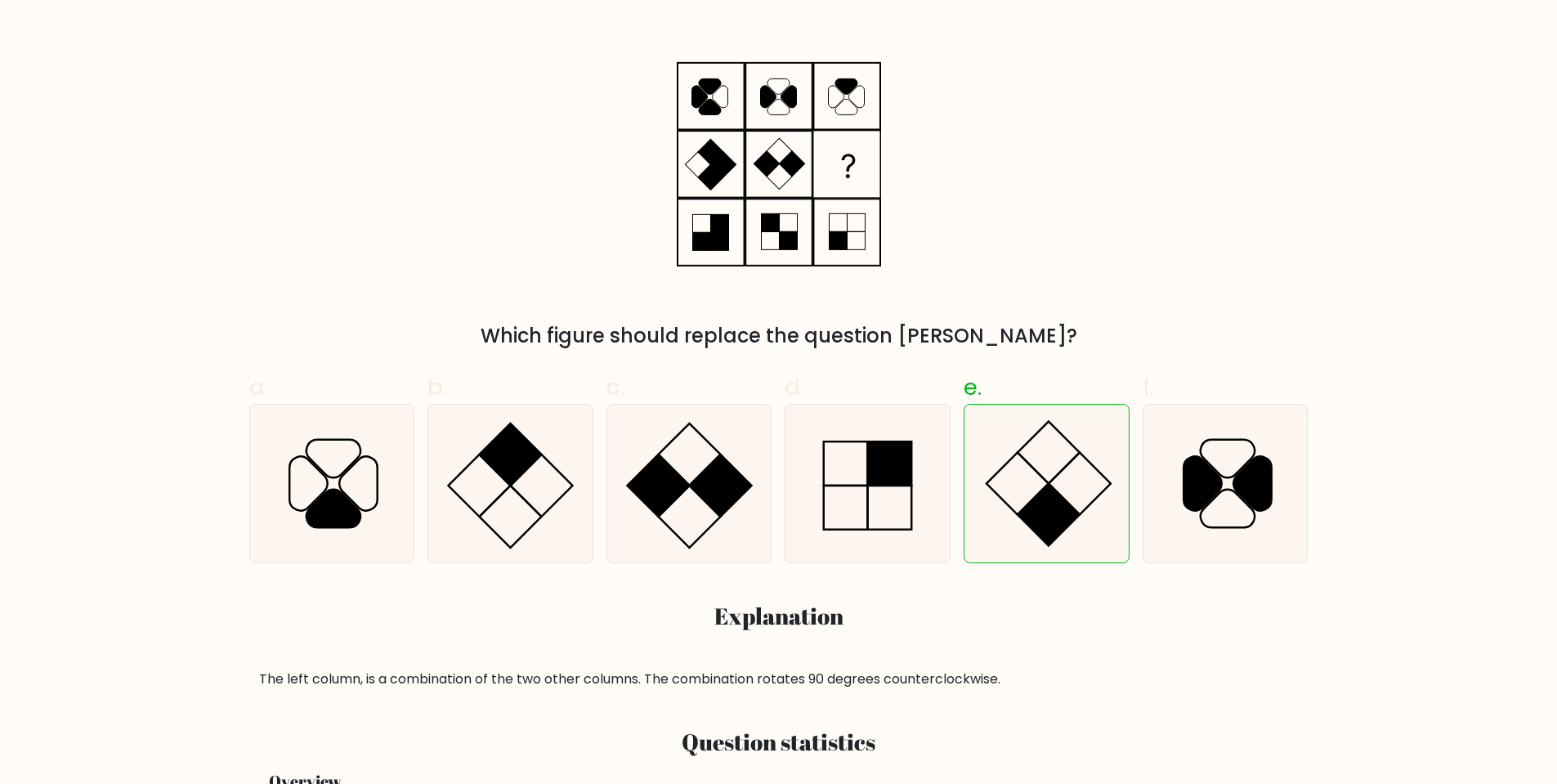
scroll to position [245, 0]
